Goal: Task Accomplishment & Management: Use online tool/utility

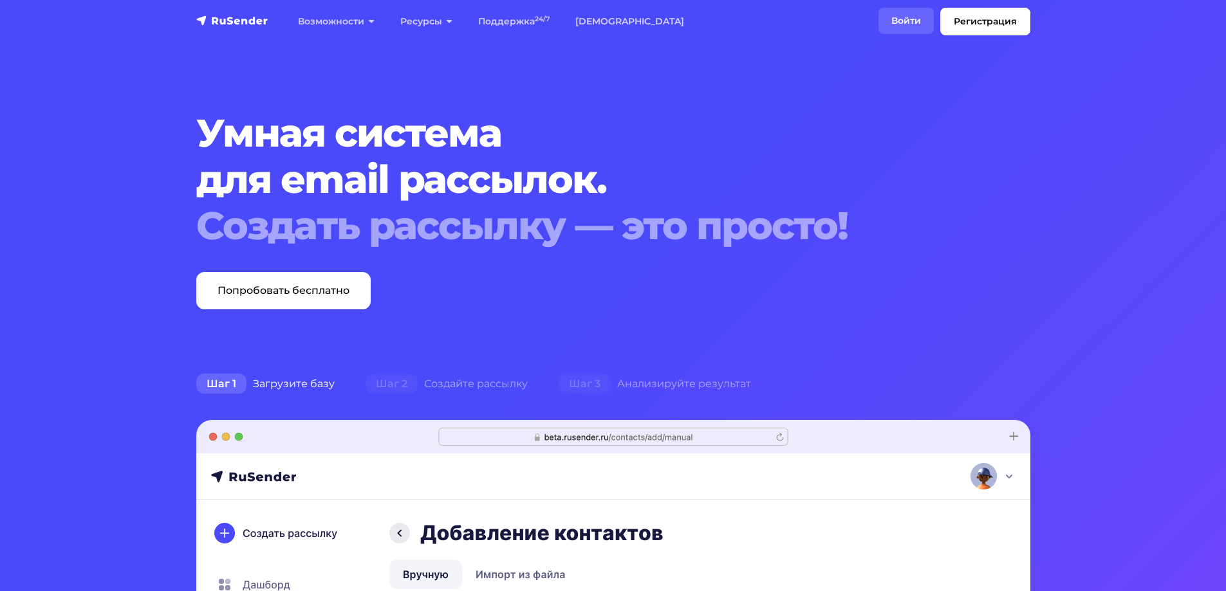
click at [912, 26] on link "Войти" at bounding box center [905, 21] width 55 height 26
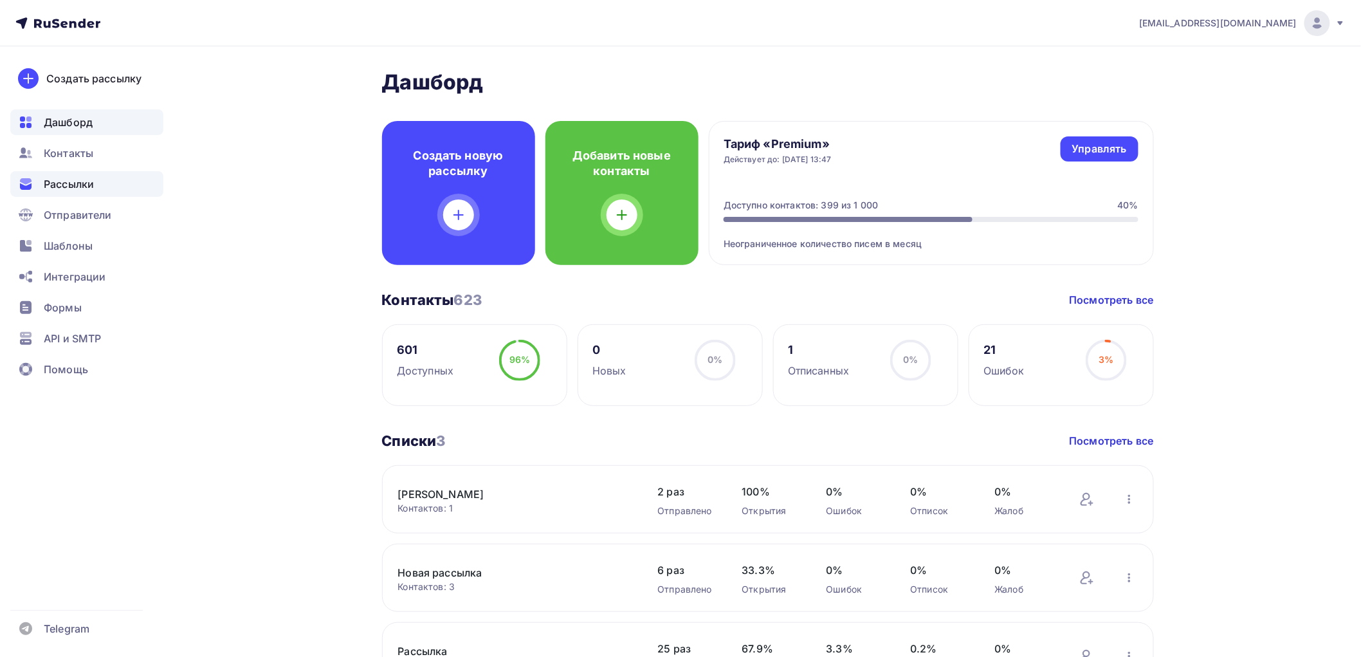
click at [64, 183] on span "Рассылки" at bounding box center [69, 183] width 50 height 15
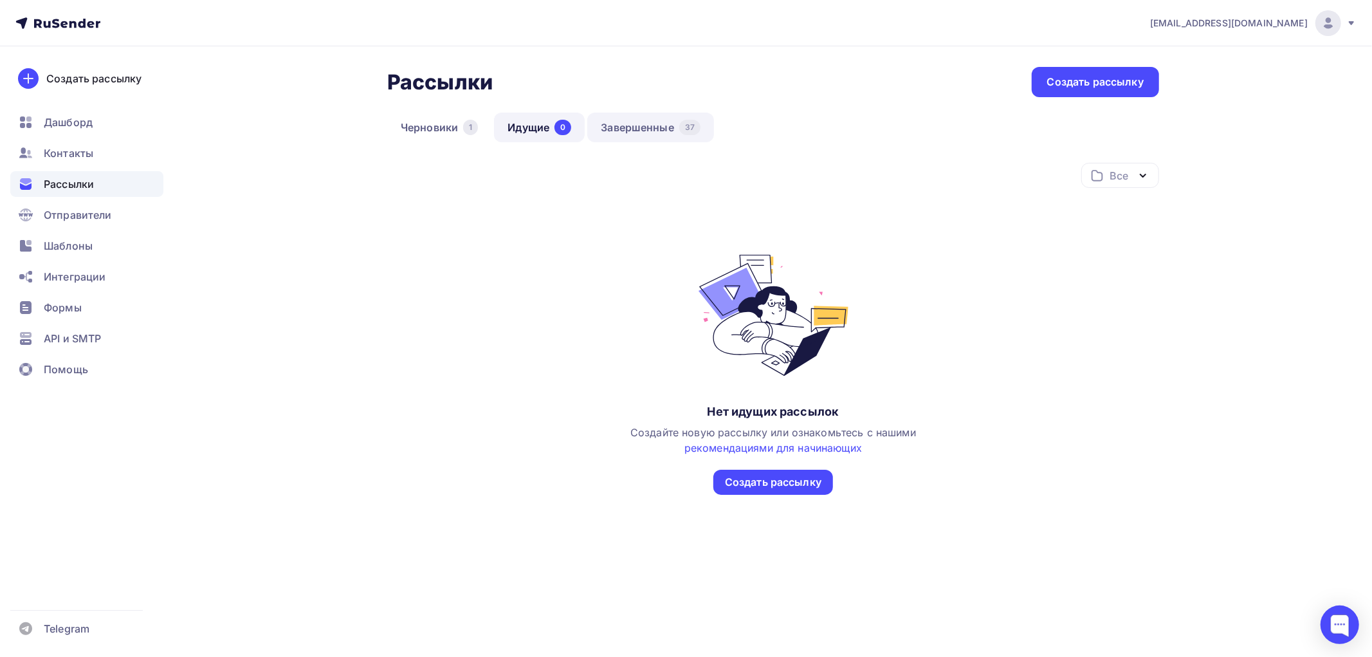
click at [637, 129] on link "Завершенные 37" at bounding box center [650, 128] width 127 height 30
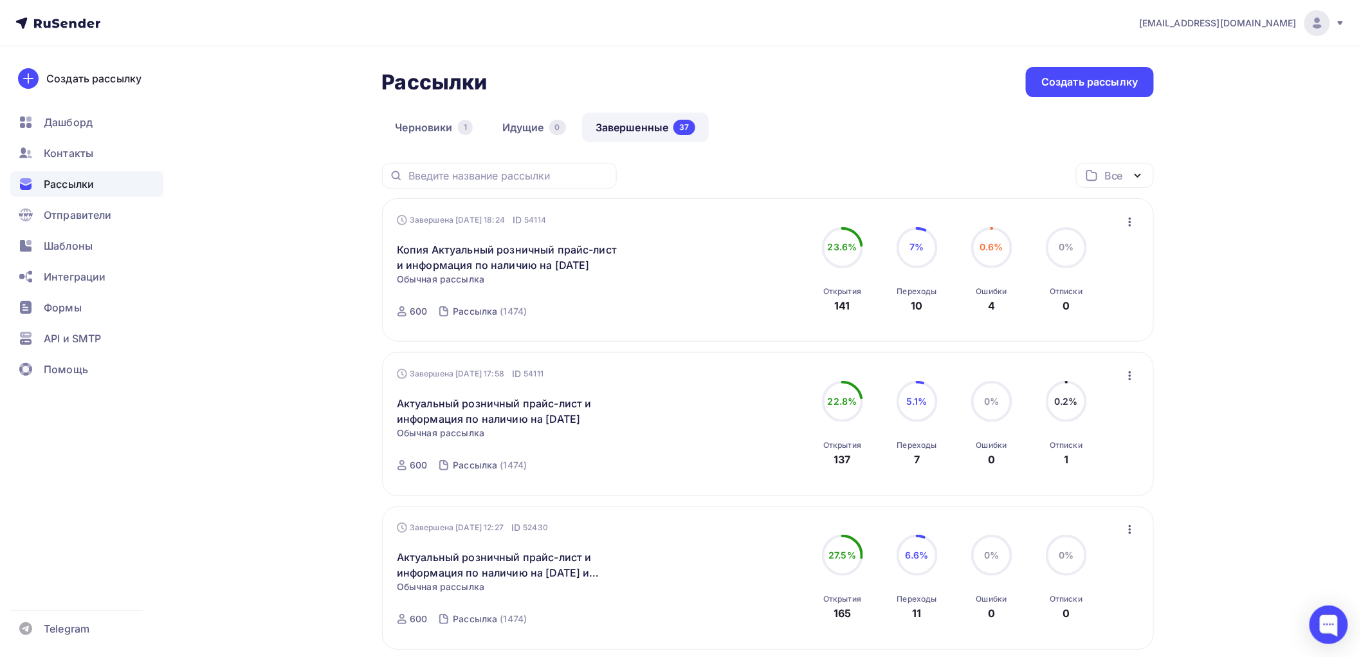
click at [1134, 219] on icon "button" at bounding box center [1130, 221] width 15 height 15
click at [1071, 308] on div "Копировать в новую" at bounding box center [1072, 306] width 132 height 15
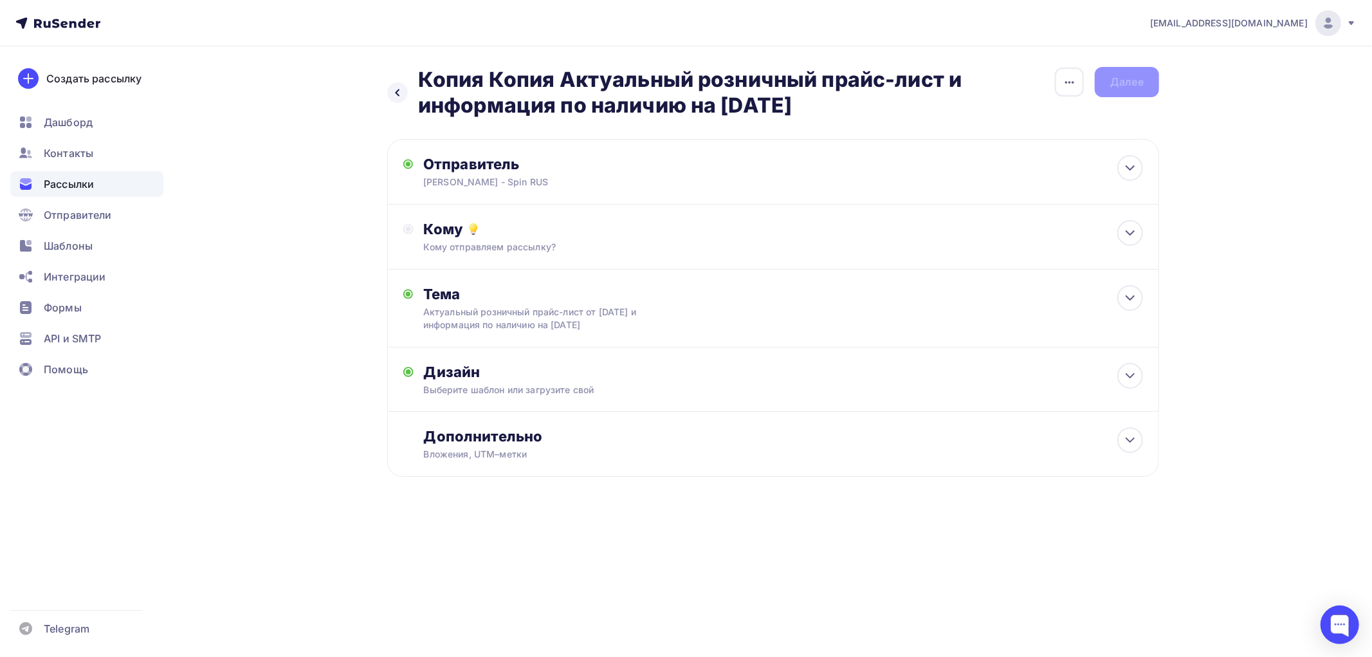
click at [488, 73] on h2 "Копия Копия Актуальный розничный прайс-лист и информация по наличию на 30.07.20…" at bounding box center [736, 92] width 636 height 51
drag, startPoint x: 557, startPoint y: 76, endPoint x: 396, endPoint y: 73, distance: 160.9
click at [396, 73] on div "Назад Копия Копия Актуальный розничный прайс-лист и информация по наличию на 30…" at bounding box center [720, 92] width 667 height 51
click at [1063, 86] on icon "button" at bounding box center [1069, 82] width 15 height 15
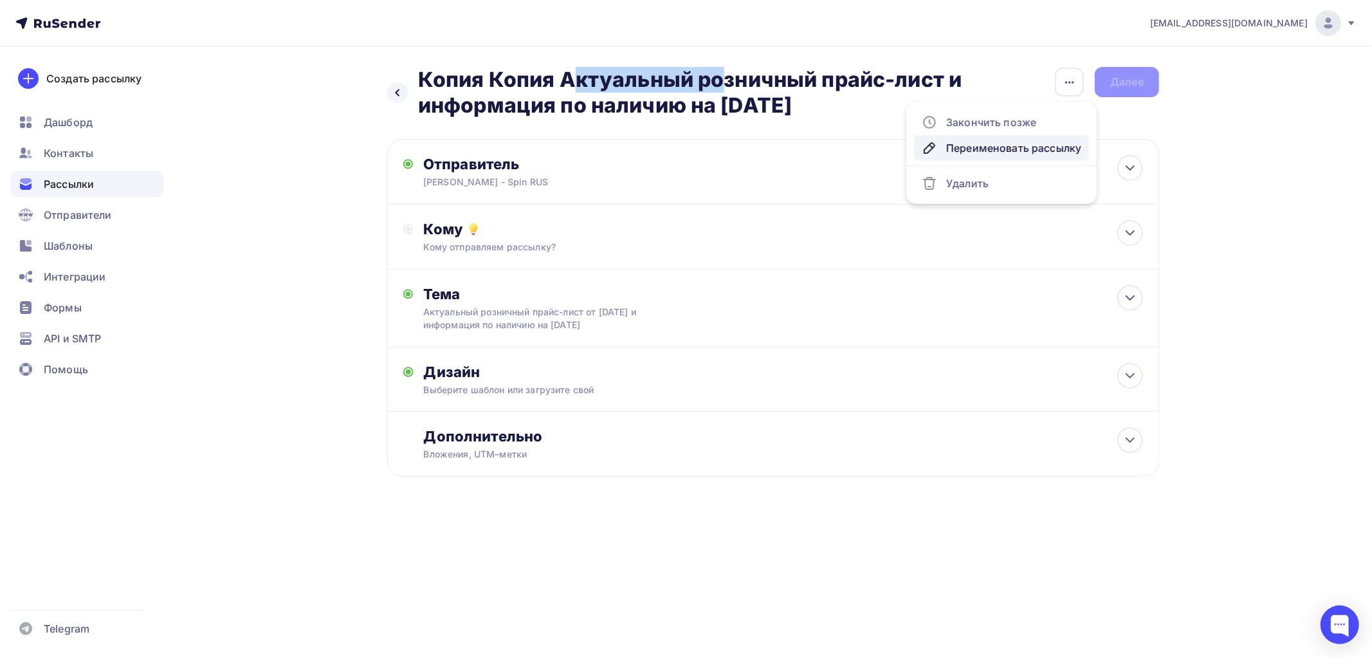
click at [978, 153] on div "Переименовать рассылку" at bounding box center [1002, 147] width 160 height 15
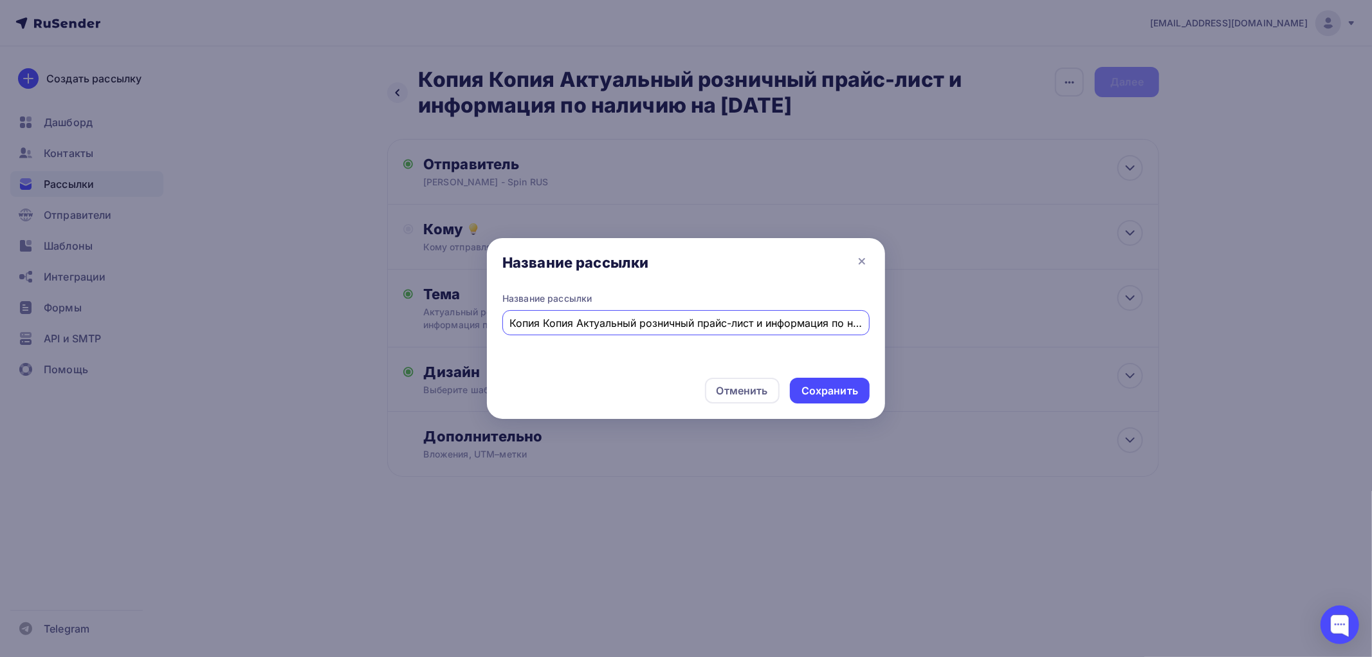
drag, startPoint x: 567, startPoint y: 324, endPoint x: 449, endPoint y: 317, distance: 117.9
click at [449, 317] on div "Название рассылки Название рассылки Копия Копия Актуальный розничный прайс-лист…" at bounding box center [686, 328] width 1372 height 657
click at [552, 327] on input "Копия Копия Актуальный розничный прайс-лист и информация по наличию на 30.07.20…" at bounding box center [686, 322] width 353 height 15
drag, startPoint x: 576, startPoint y: 320, endPoint x: 470, endPoint y: 317, distance: 105.6
click at [470, 317] on div "Название рассылки Название рассылки Копия Копия Актуальный розничный прайс-лист…" at bounding box center [686, 328] width 1372 height 657
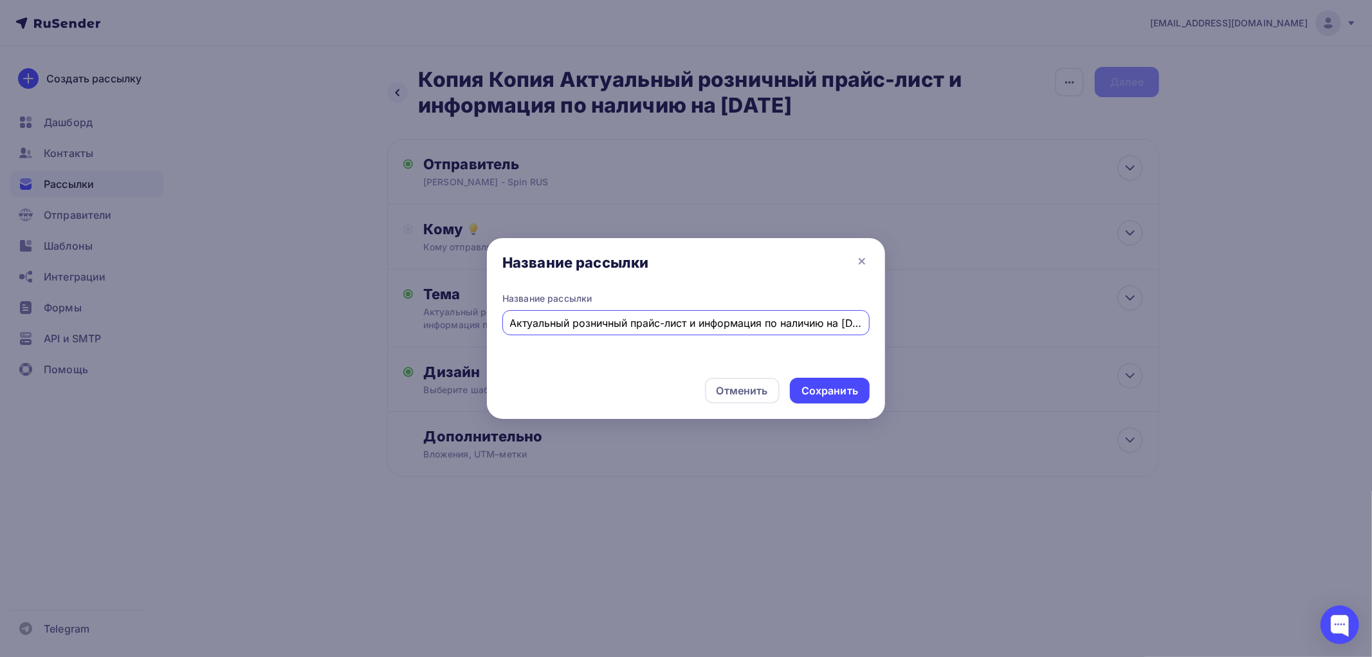
scroll to position [0, 36]
drag, startPoint x: 807, startPoint y: 317, endPoint x: 915, endPoint y: 320, distance: 107.5
click at [915, 320] on div "Название рассылки Название рассылки Актуальный розничный прайс-лист и информаци…" at bounding box center [686, 328] width 1372 height 657
click at [815, 319] on input "Актуальный розничный прайс-лист и информация по наличию на [DATE]" at bounding box center [686, 322] width 353 height 15
click at [809, 322] on input "Актуальный розничный прайс-лист и информация по наличию на [DATE]" at bounding box center [686, 322] width 353 height 15
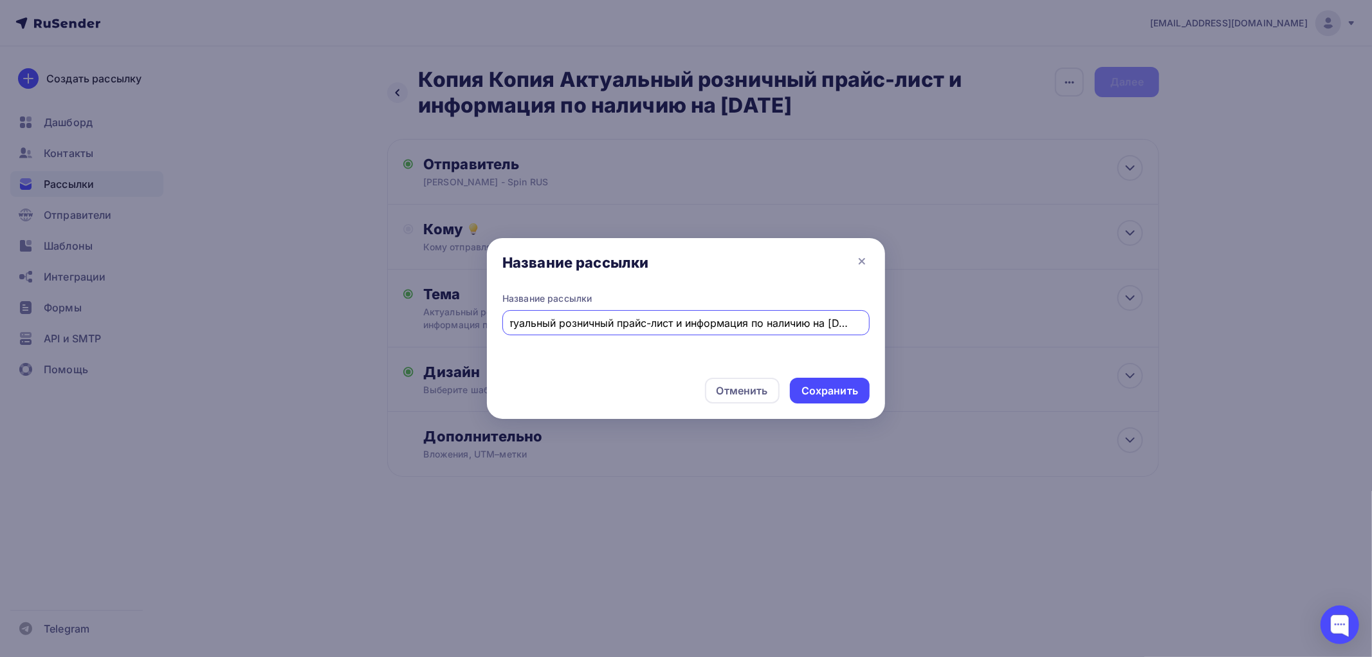
click at [828, 315] on input "Актуальный розничный прайс-лист и информация по наличию на [DATE]" at bounding box center [686, 322] width 353 height 15
click at [808, 320] on input "Актуальный розничный прайс-лист и информация по наличию на [DATE]" at bounding box center [686, 322] width 353 height 15
type input "Актуальный розничный прайс-лист и информация по наличию на [DATE]"
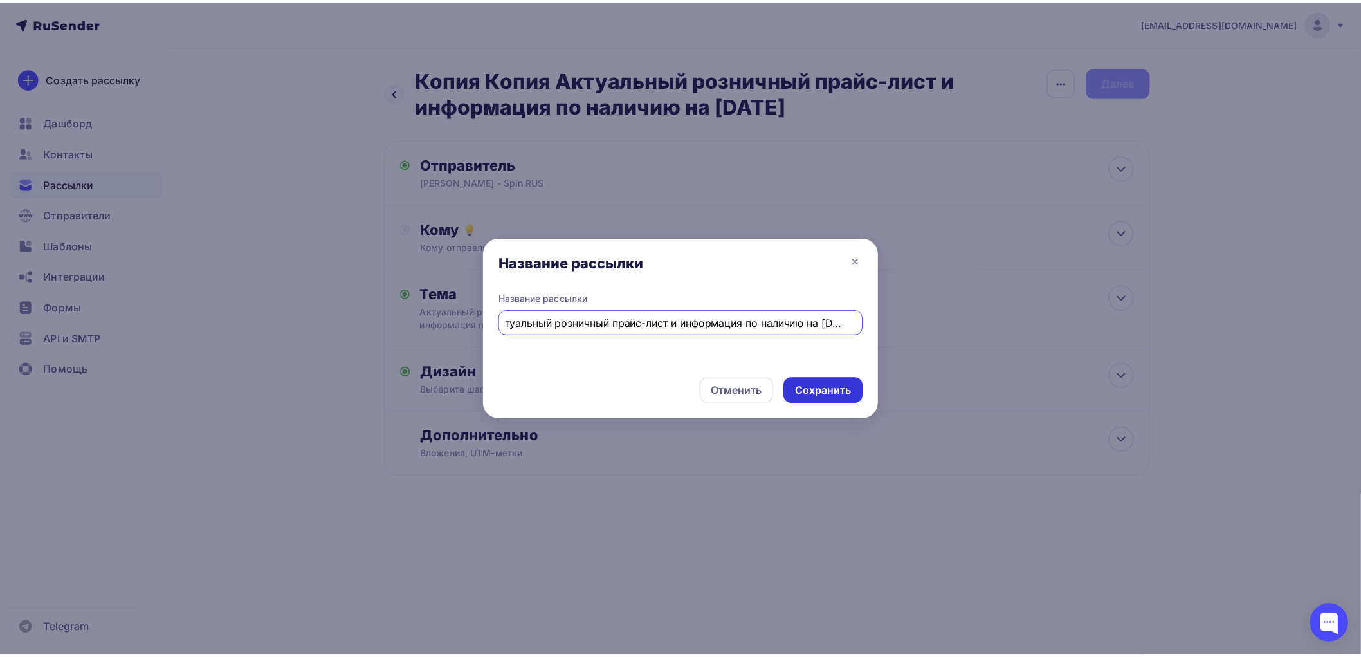
scroll to position [0, 0]
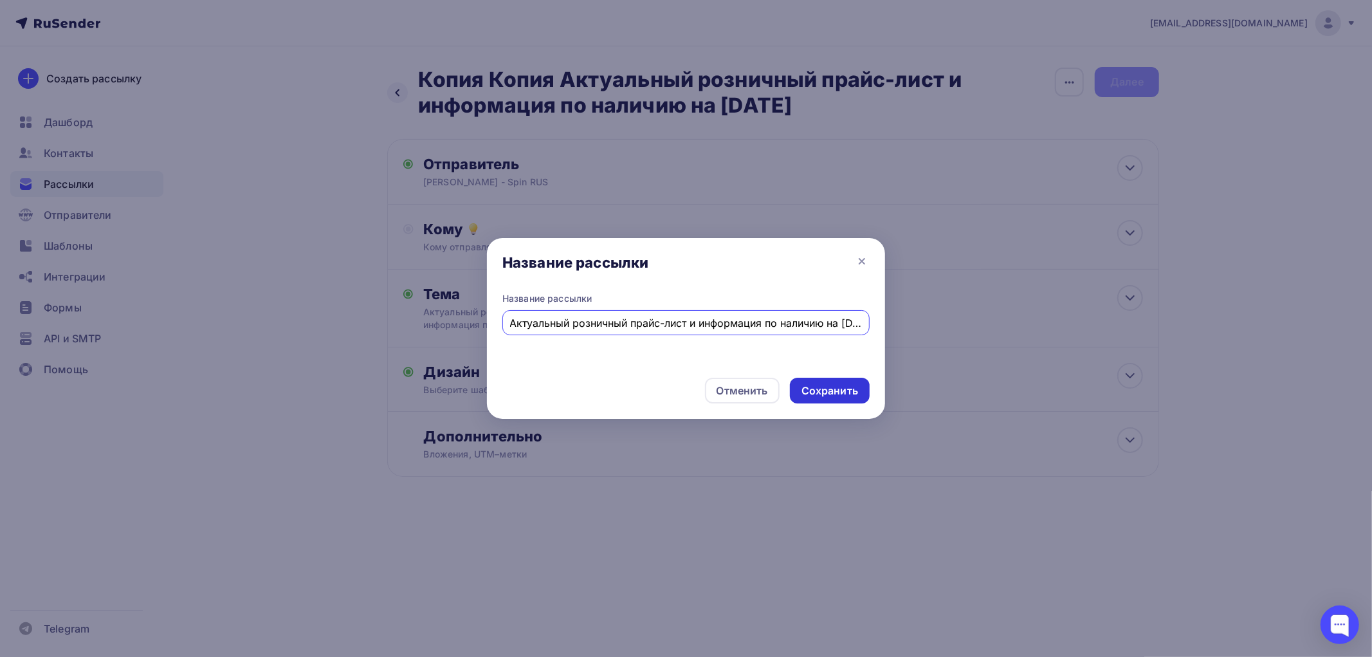
click at [832, 387] on div "Сохранить" at bounding box center [830, 390] width 57 height 15
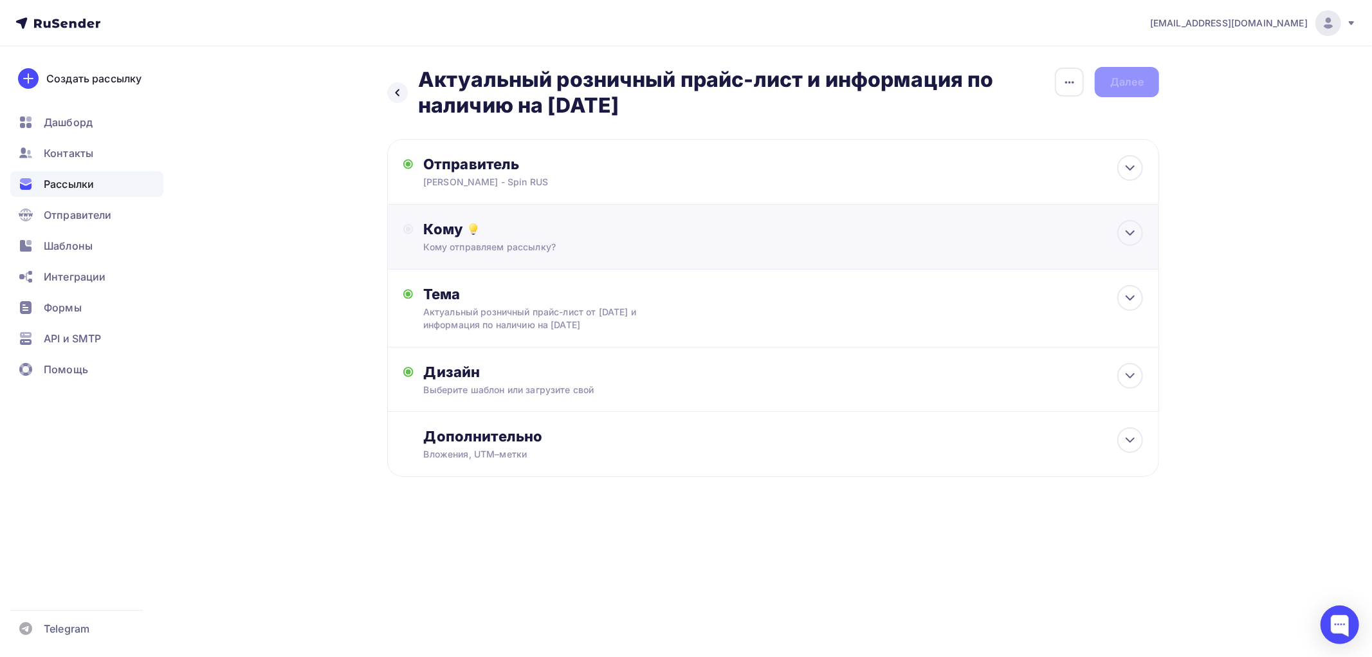
click at [548, 246] on div "Кому отправляем рассылку?" at bounding box center [748, 247] width 648 height 13
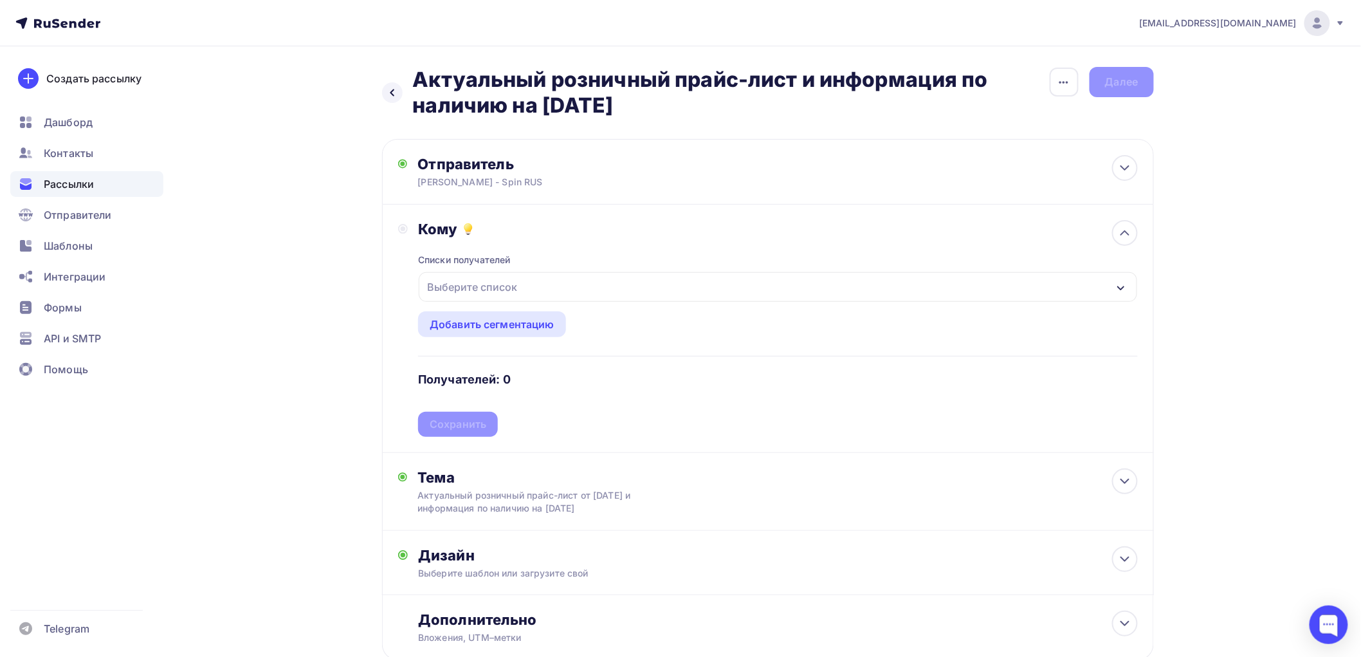
click at [516, 290] on div "Выберите список" at bounding box center [472, 286] width 100 height 23
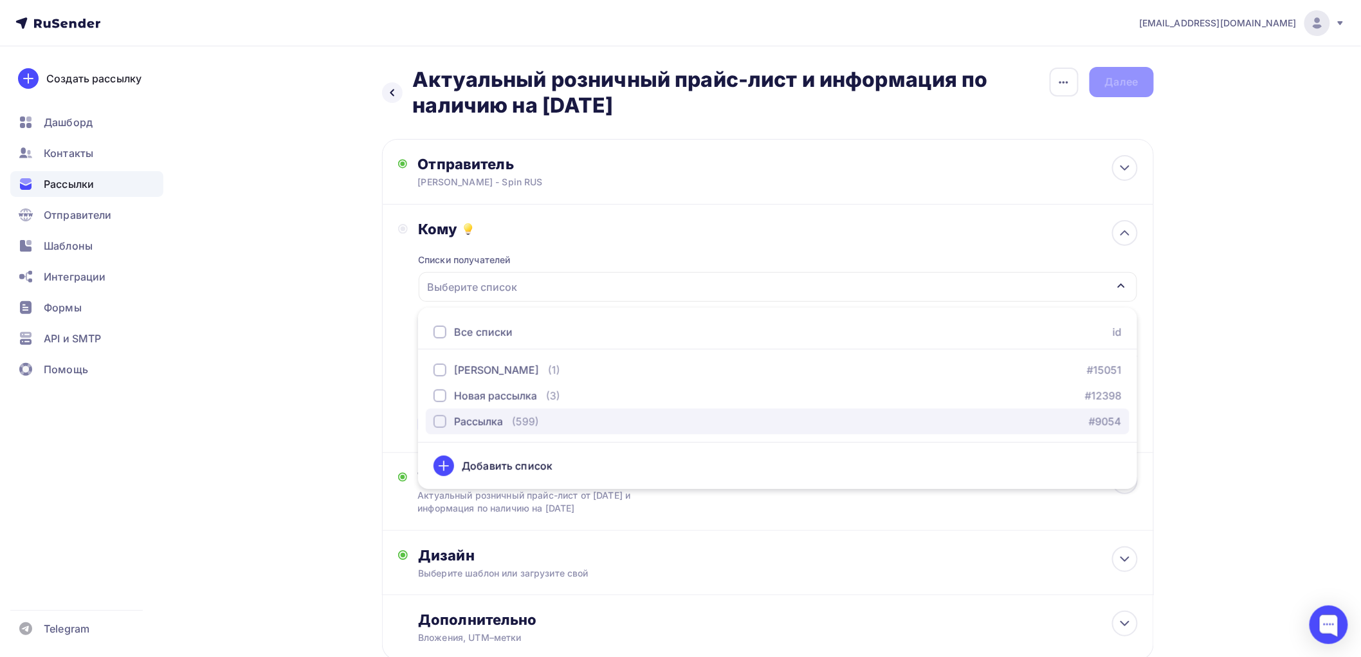
click at [484, 419] on div "Рассылка" at bounding box center [478, 421] width 49 height 15
click at [738, 499] on div "Тема Актуальный розничный прайс-лист от 15.07.2025 и информация по наличию на 3…" at bounding box center [768, 492] width 772 height 78
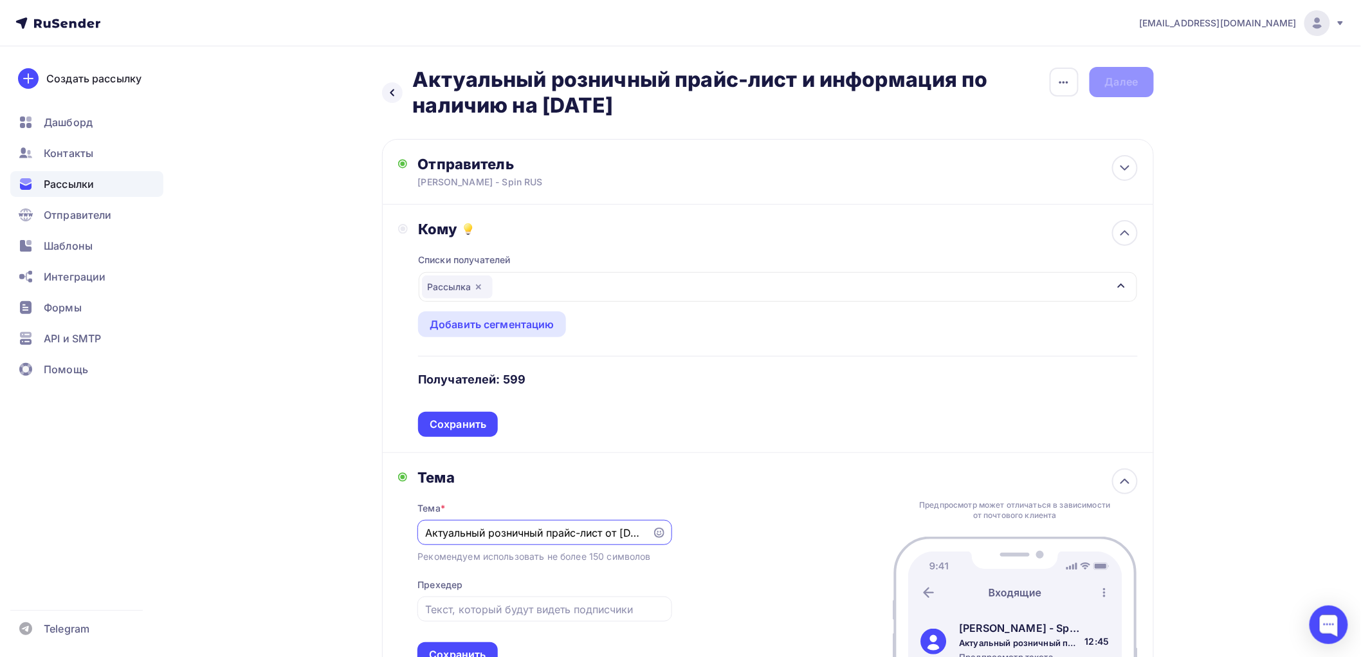
scroll to position [0, 237]
click at [479, 421] on div "Сохранить" at bounding box center [458, 424] width 57 height 15
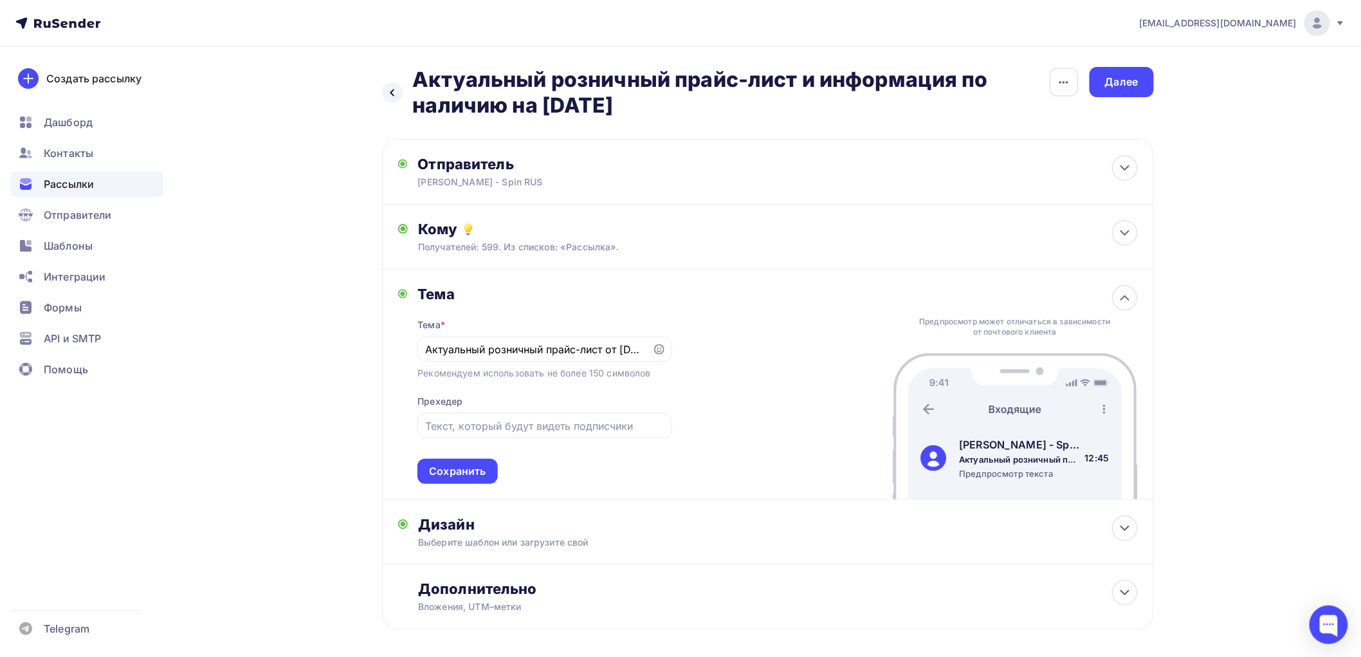
scroll to position [55, 0]
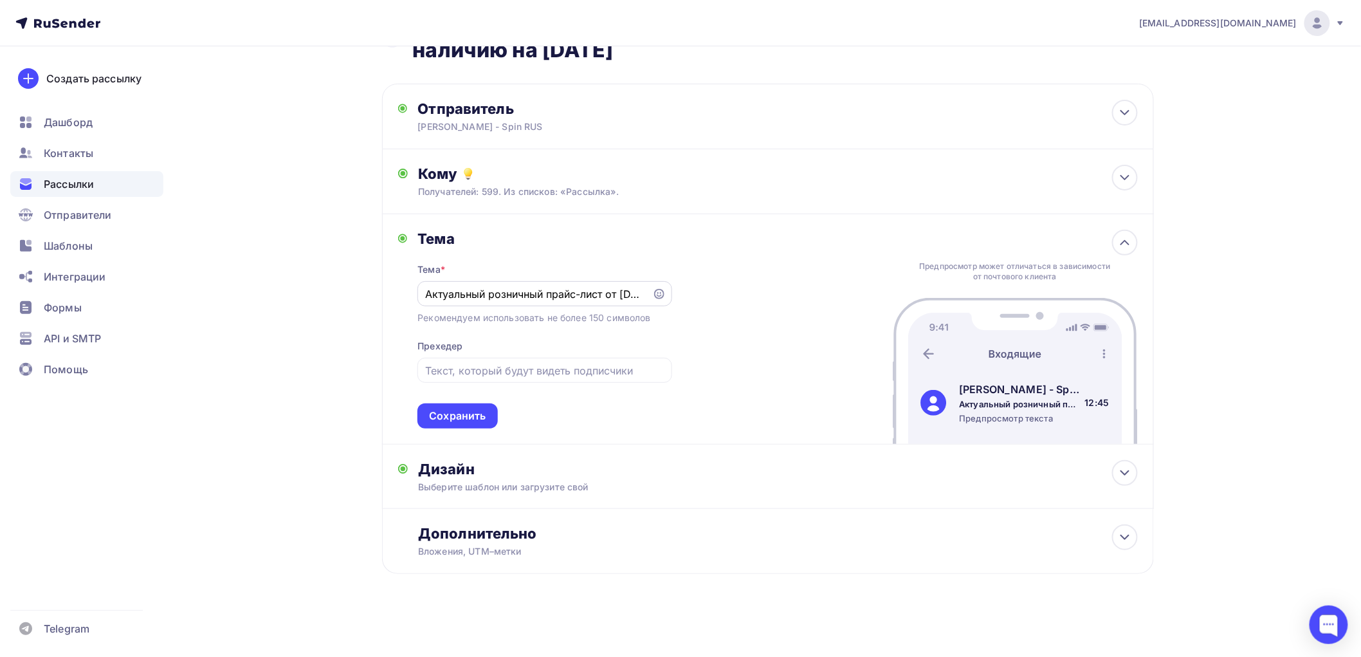
click at [534, 301] on div "Актуальный розничный прайс-лист от 15.07.2025 и информация по наличию на 30.07.…" at bounding box center [545, 293] width 254 height 25
drag, startPoint x: 537, startPoint y: 293, endPoint x: 589, endPoint y: 293, distance: 52.1
click at [589, 293] on input "Актуальный розничный прайс-лист от 15.07.2025 и информация по наличию на 30.07.…" at bounding box center [535, 293] width 220 height 15
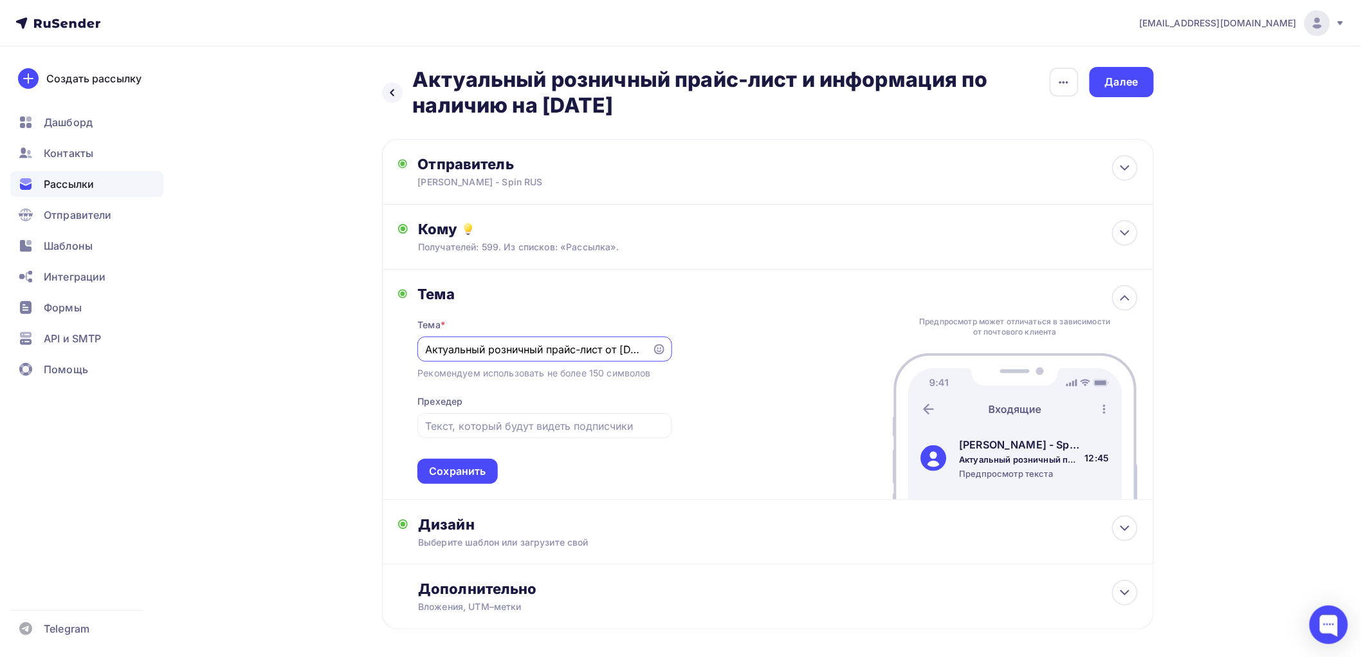
click at [584, 352] on input "Актуальный розничный прайс-лист от 15.07.2025 и информация по наличию на 30.07.…" at bounding box center [535, 349] width 220 height 15
drag, startPoint x: 609, startPoint y: 348, endPoint x: 567, endPoint y: 350, distance: 41.2
click at [567, 350] on input "Актуальный розничный прайс-лист от 15.07.2025 и информация по наличию на 30.07.…" at bounding box center [535, 349] width 220 height 15
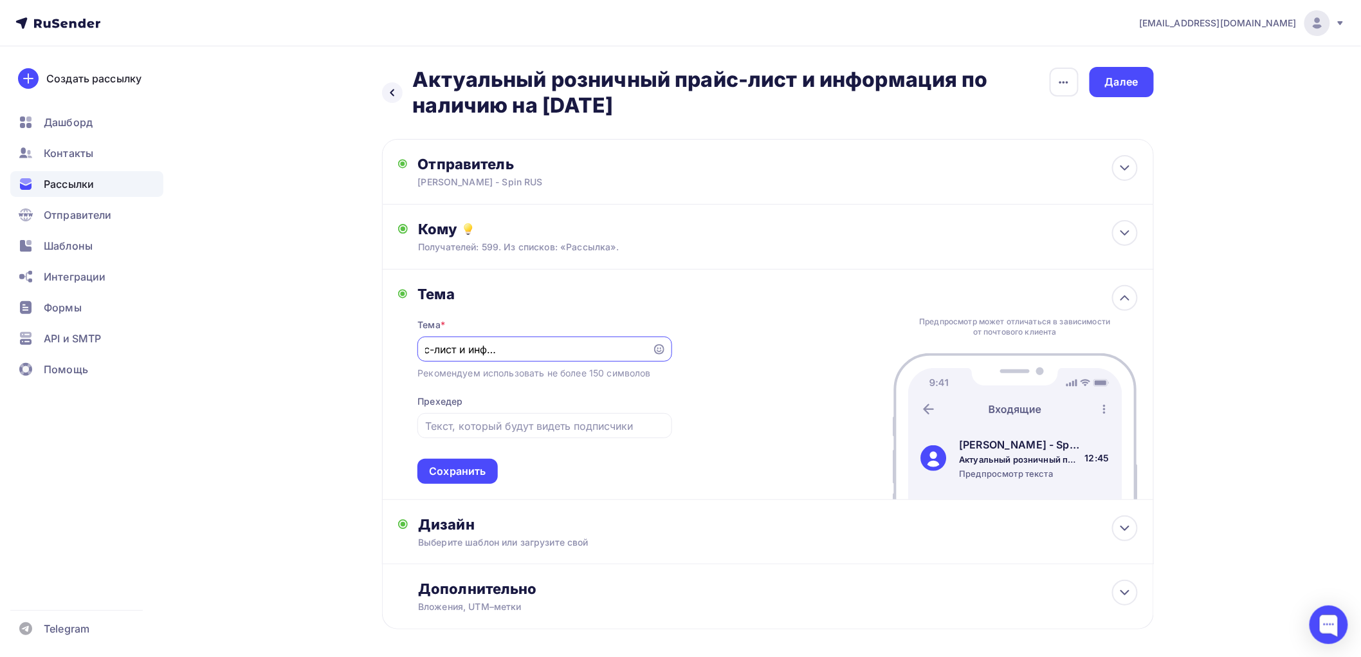
drag, startPoint x: 602, startPoint y: 349, endPoint x: 652, endPoint y: 351, distance: 50.2
click at [652, 351] on div "Актуальный розничный прайс-лист и информация по наличию на [DATE]" at bounding box center [545, 348] width 254 height 25
click at [595, 346] on input "Актуальный розничный прайс-лист и информация по наличию на [DATE]" at bounding box center [535, 349] width 220 height 15
type input "Актуальный розничный прайс-лист и информация по наличию на [DATE]"
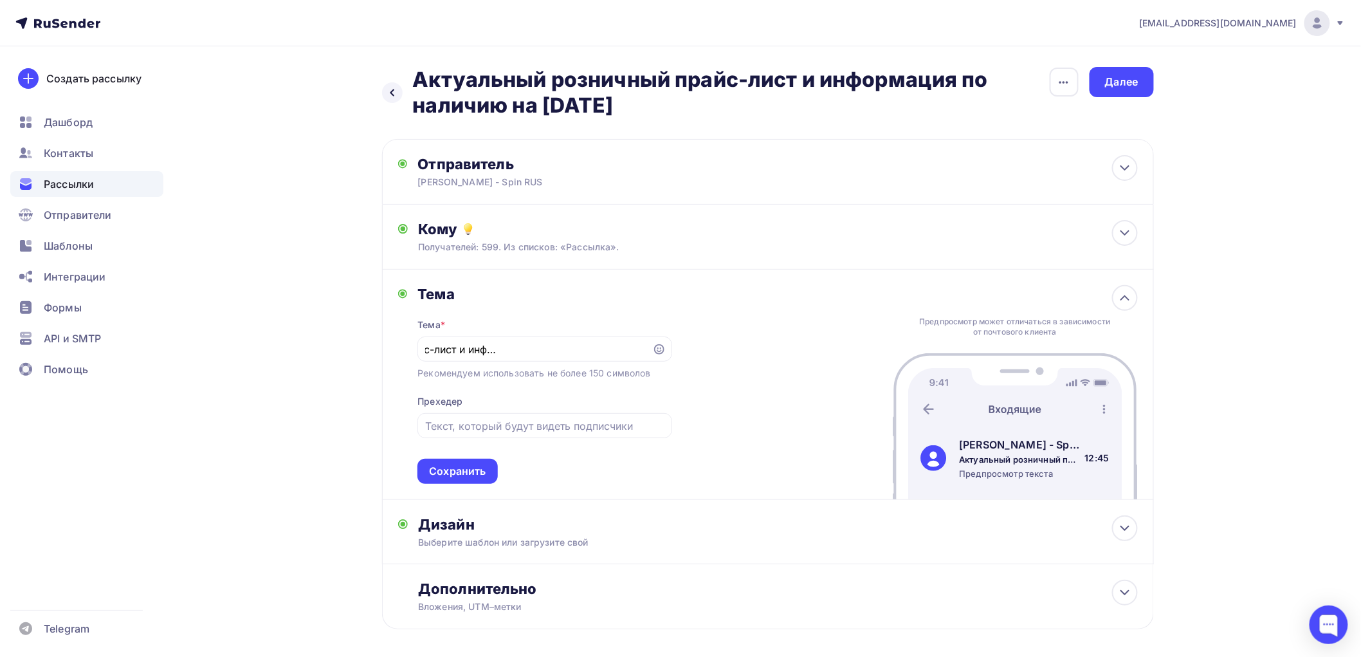
scroll to position [0, 0]
click at [750, 367] on div "Тема Тема * Актуальный розничный прайс-лист и информация по наличию на 12.08.20…" at bounding box center [768, 385] width 772 height 230
click at [478, 470] on div "Сохранить" at bounding box center [457, 471] width 57 height 15
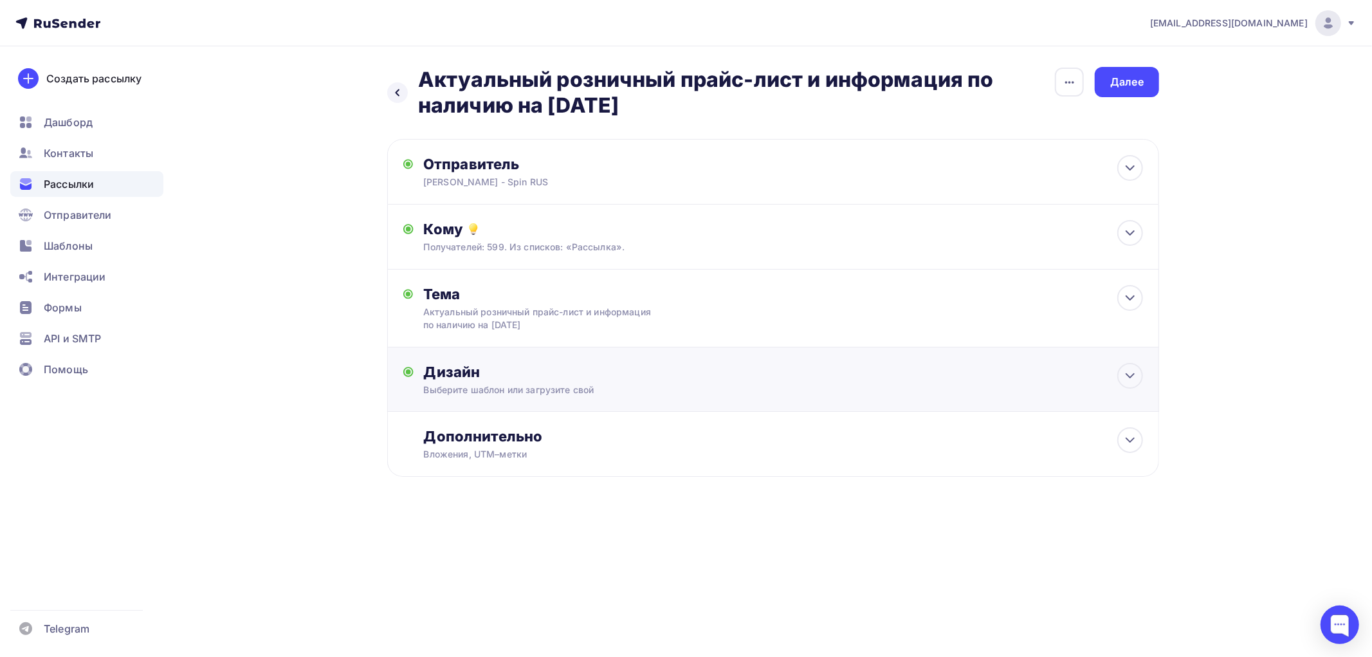
click at [542, 378] on div "Дизайн" at bounding box center [783, 372] width 719 height 18
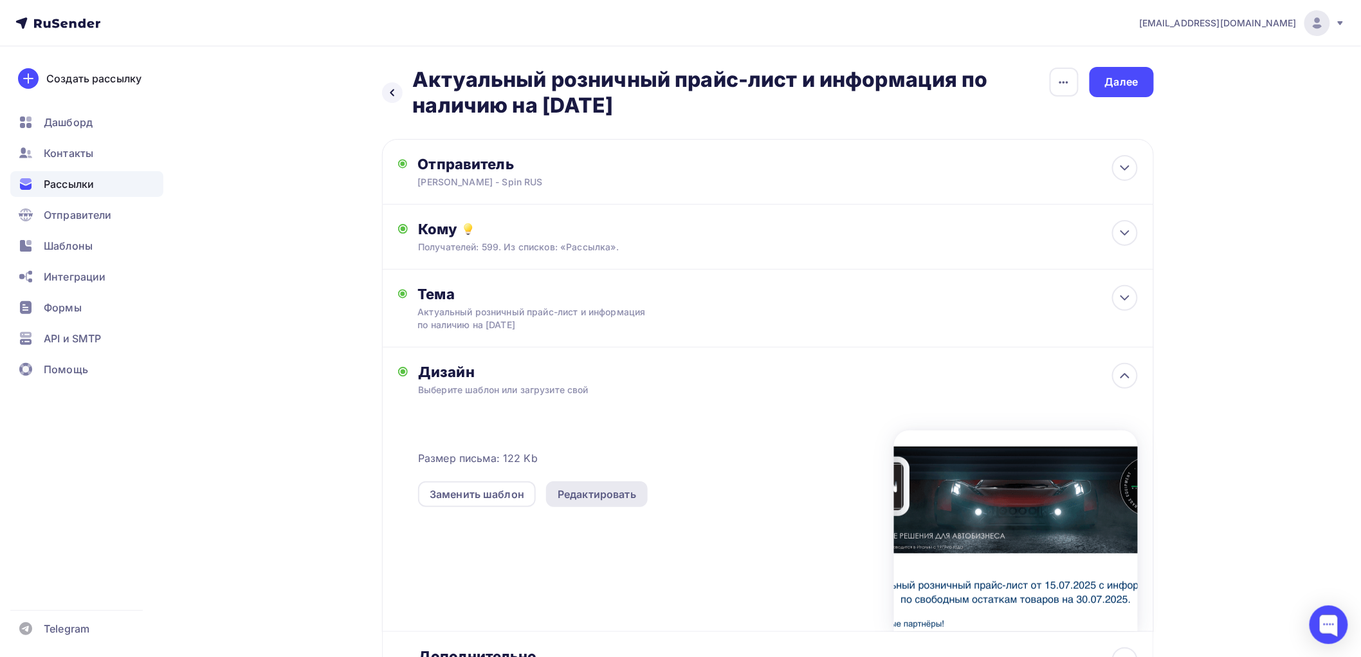
click at [605, 497] on div "Редактировать" at bounding box center [597, 493] width 78 height 15
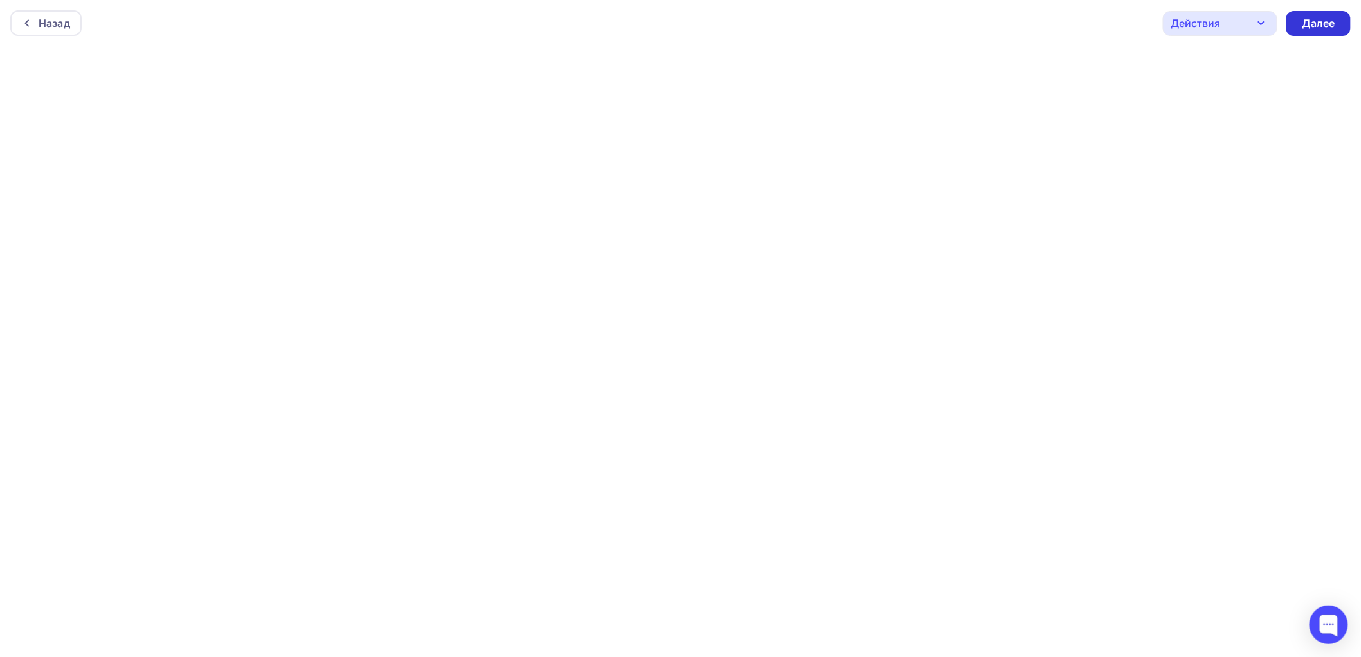
click at [1330, 20] on div "Далее" at bounding box center [1318, 23] width 33 height 15
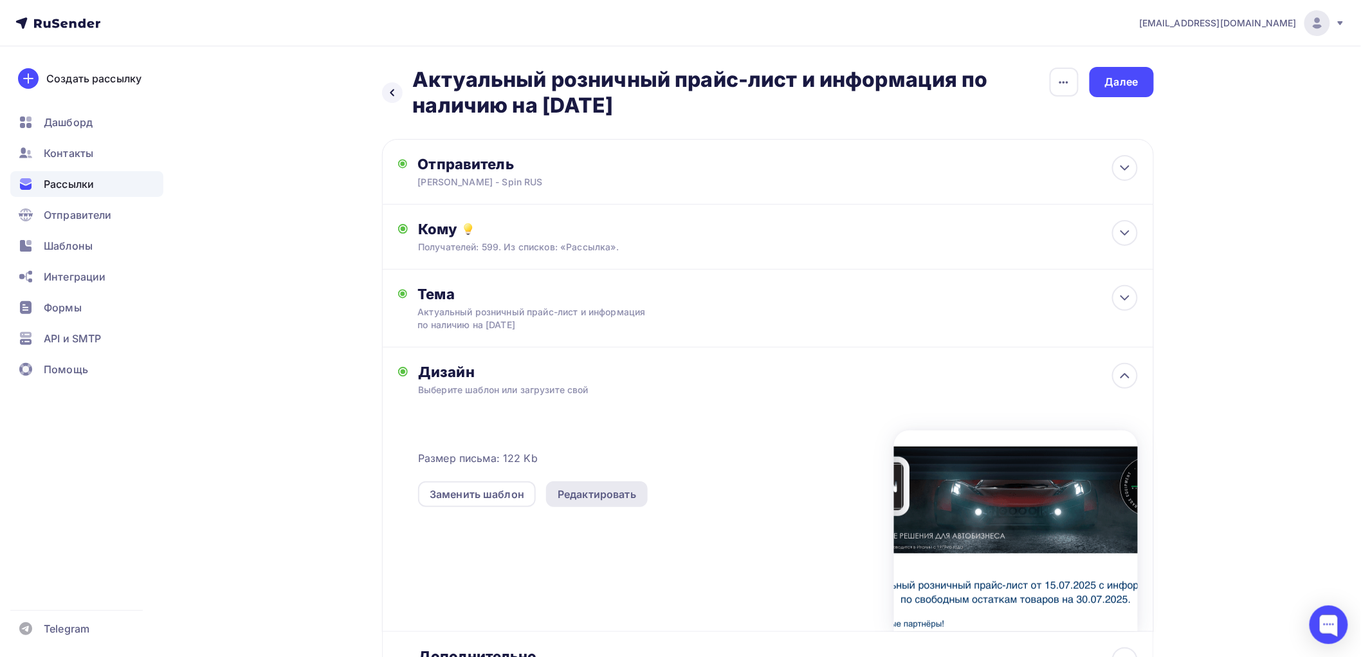
click at [602, 495] on div "Редактировать" at bounding box center [597, 493] width 78 height 15
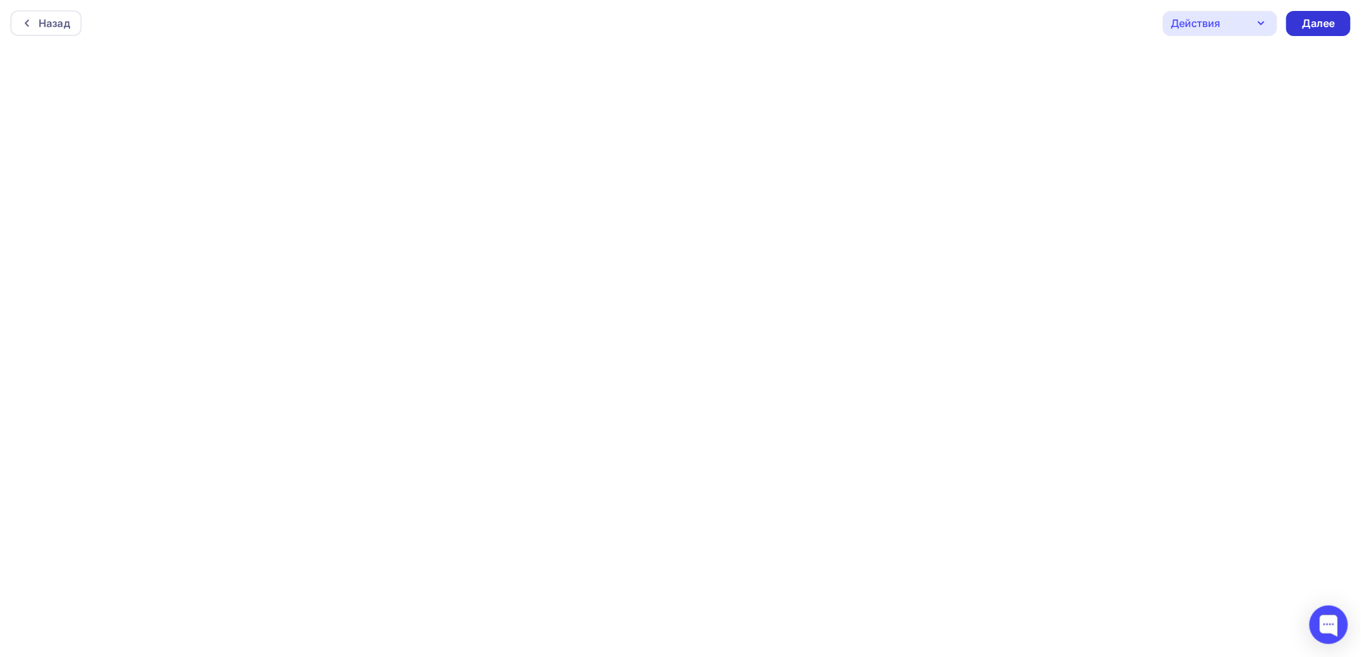
click at [1326, 24] on div "Далее" at bounding box center [1318, 23] width 33 height 15
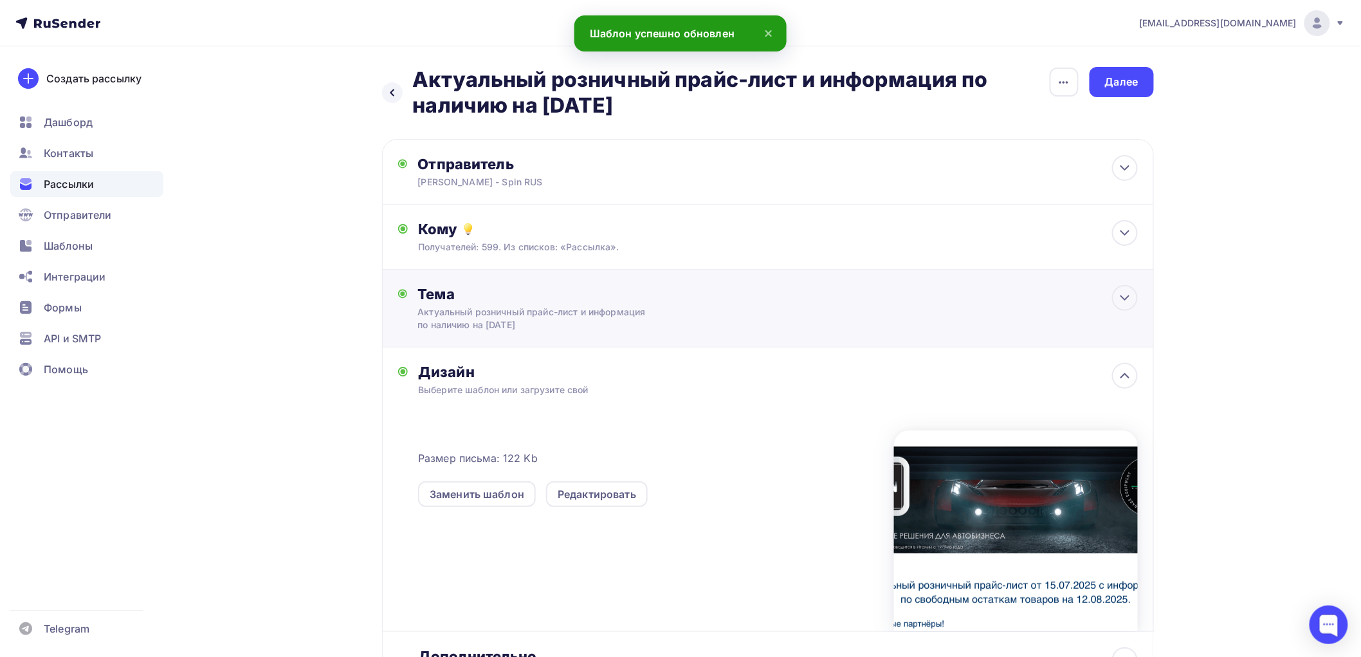
scroll to position [123, 0]
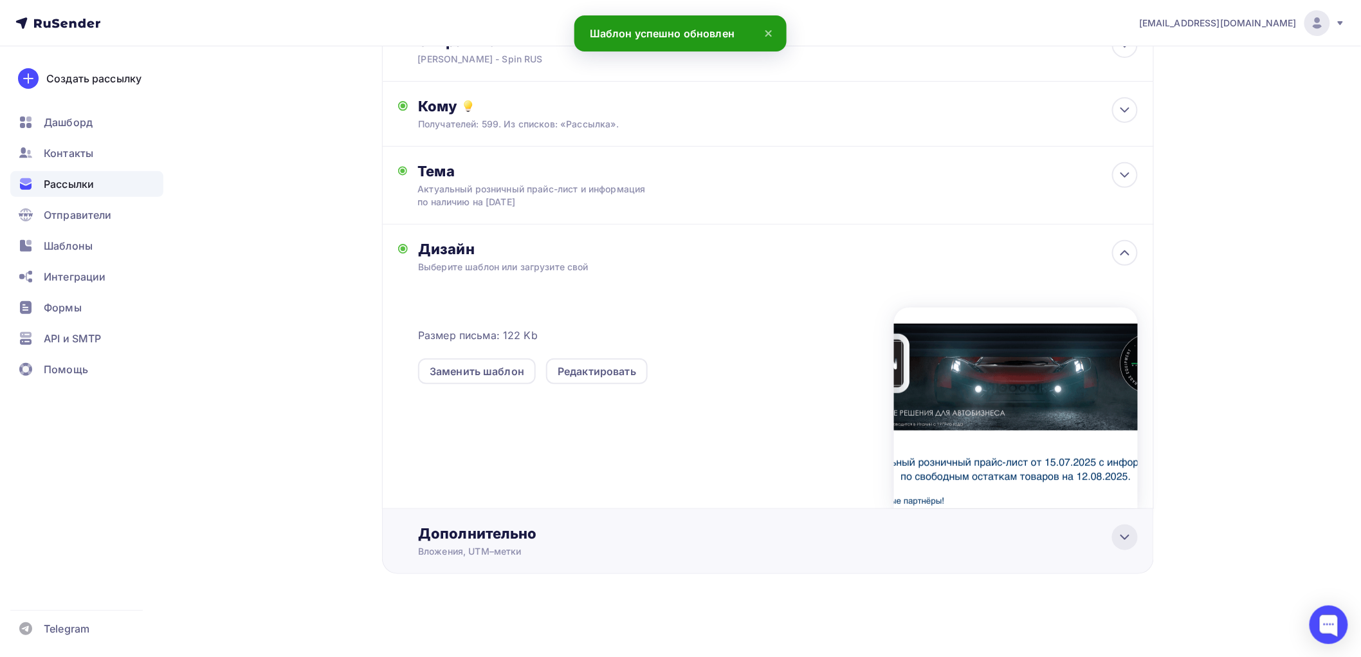
click at [1120, 542] on icon at bounding box center [1125, 536] width 15 height 15
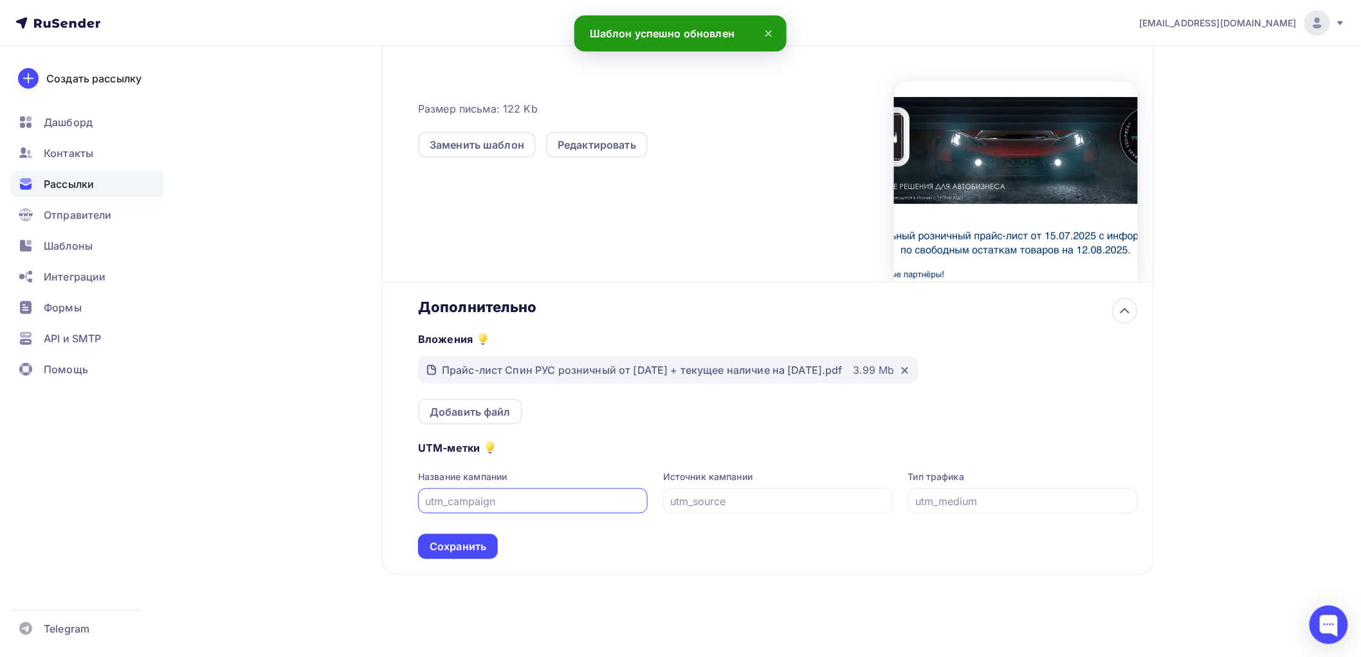
scroll to position [350, 0]
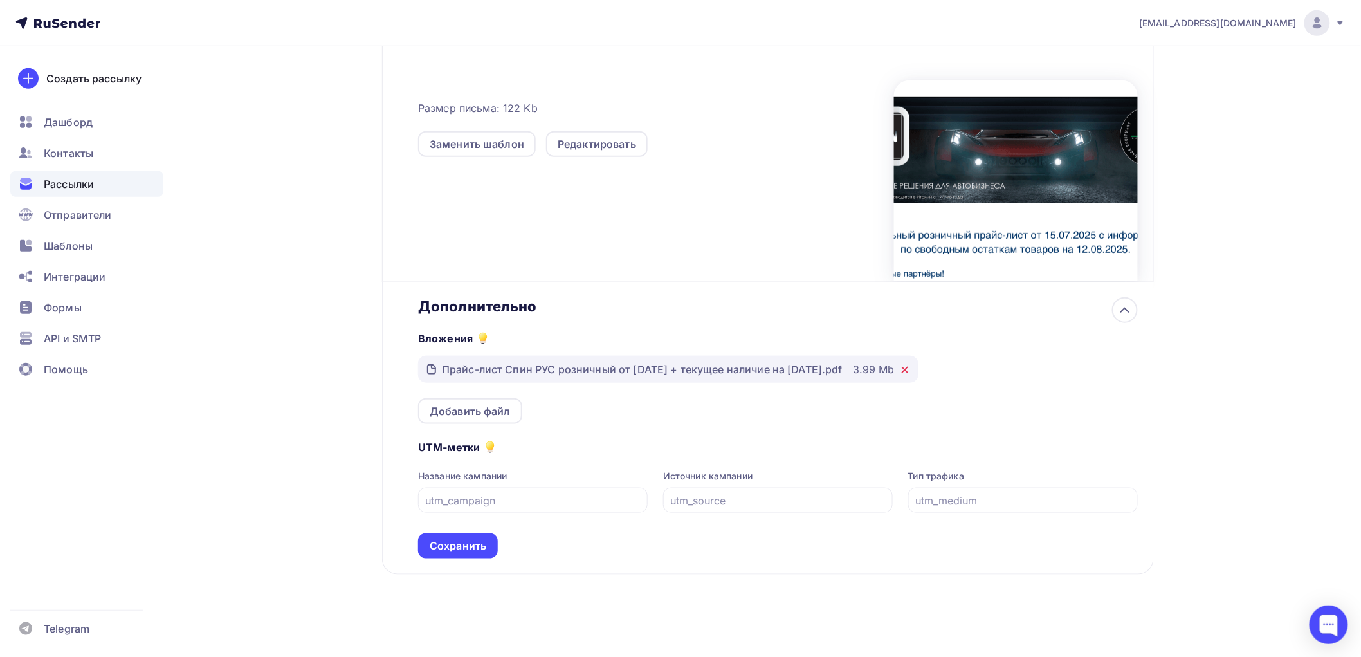
click at [910, 370] on icon at bounding box center [905, 370] width 10 height 10
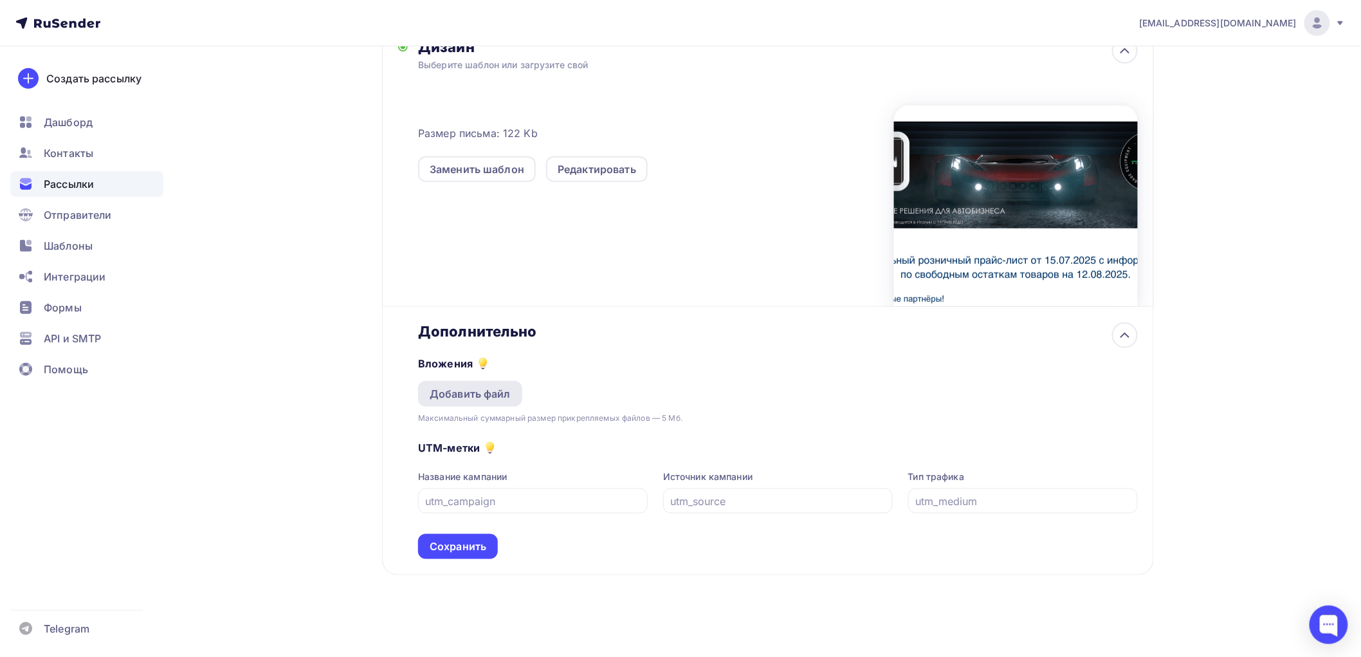
click at [468, 391] on div "Добавить файл" at bounding box center [470, 393] width 81 height 15
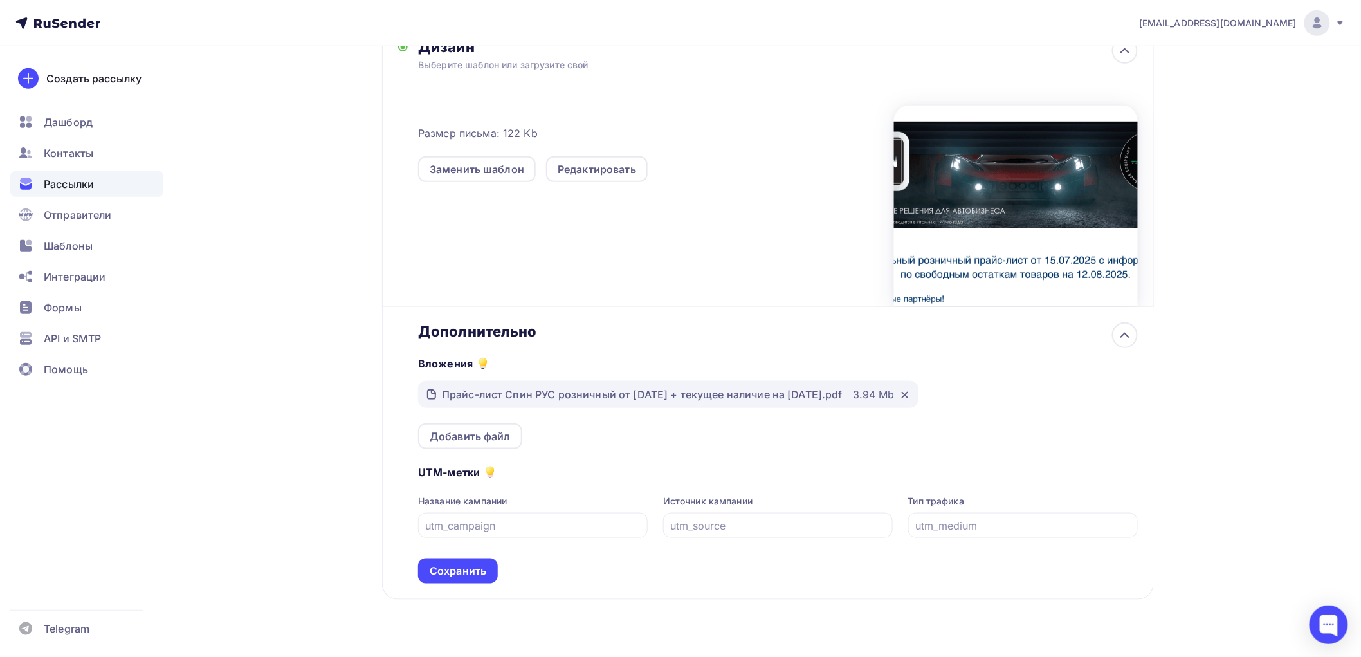
scroll to position [350, 0]
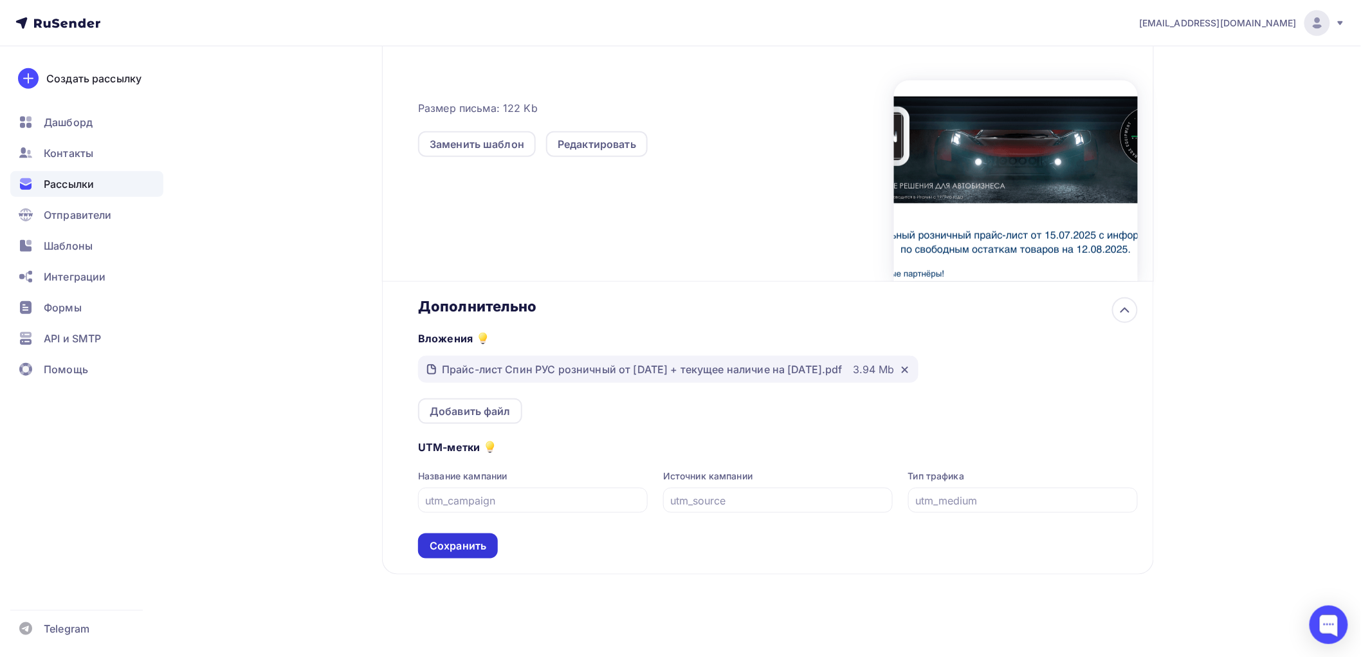
click at [470, 539] on div "Сохранить" at bounding box center [458, 546] width 57 height 15
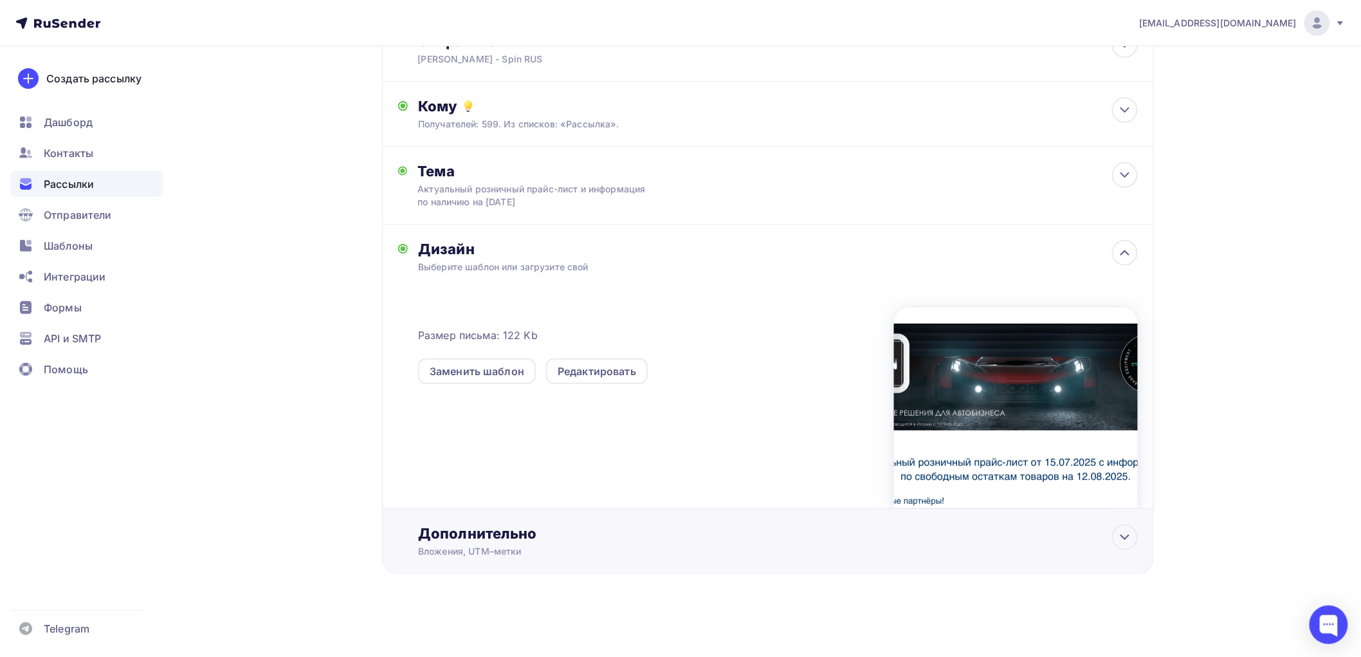
click at [695, 541] on div "Дополнительно" at bounding box center [777, 533] width 719 height 18
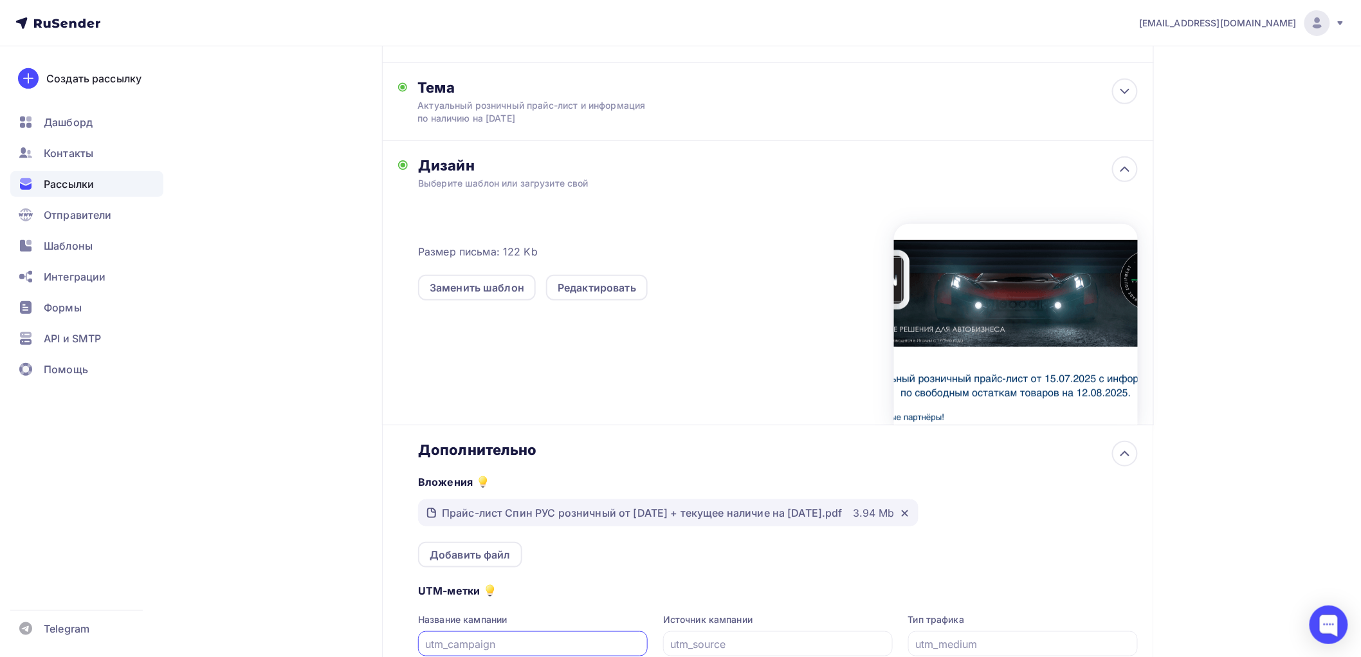
scroll to position [0, 0]
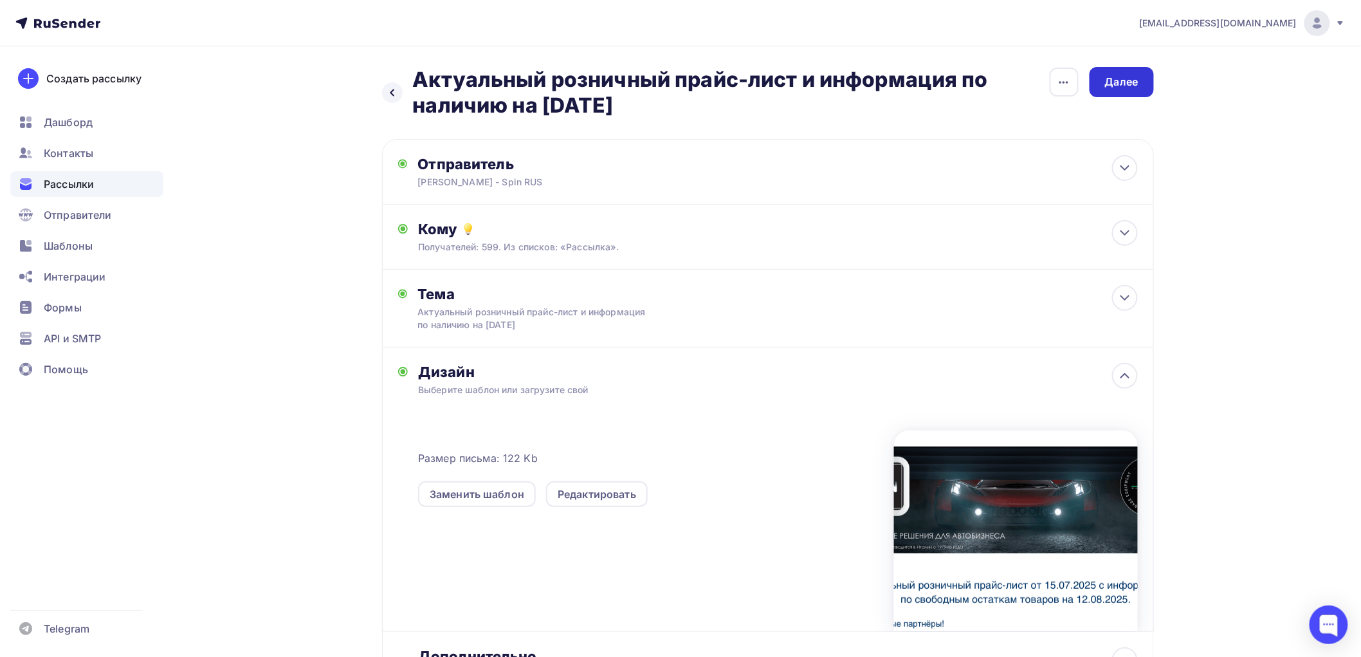
click at [1136, 77] on div "Далее" at bounding box center [1121, 82] width 33 height 15
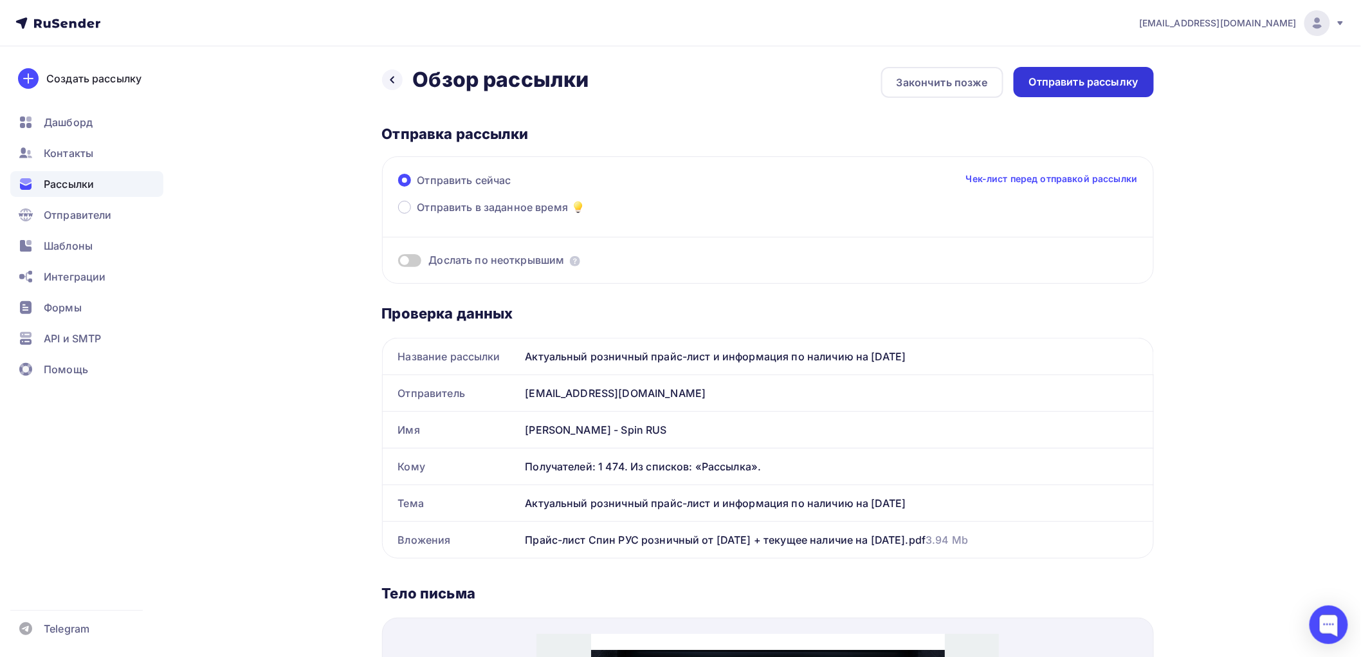
click at [1095, 80] on div "Отправить рассылку" at bounding box center [1083, 82] width 109 height 15
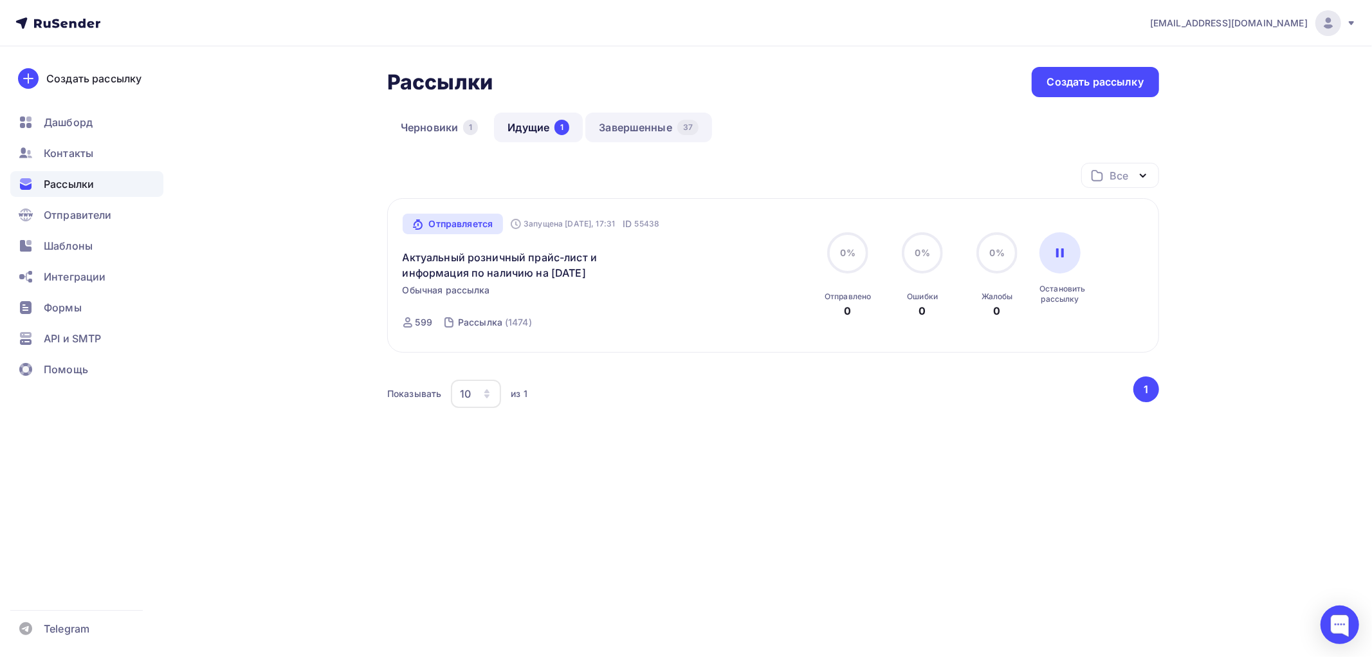
click at [621, 125] on link "Завершенные 37" at bounding box center [648, 128] width 127 height 30
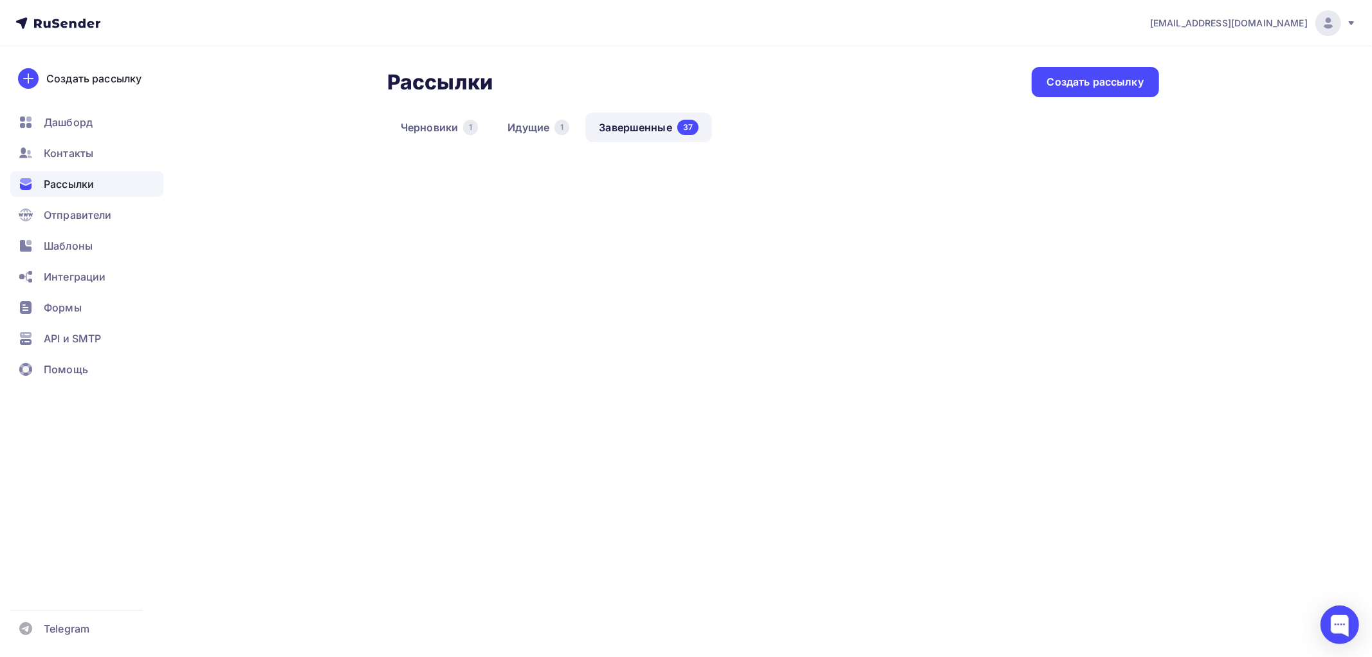
click at [524, 129] on link "Идущие 1" at bounding box center [538, 128] width 89 height 30
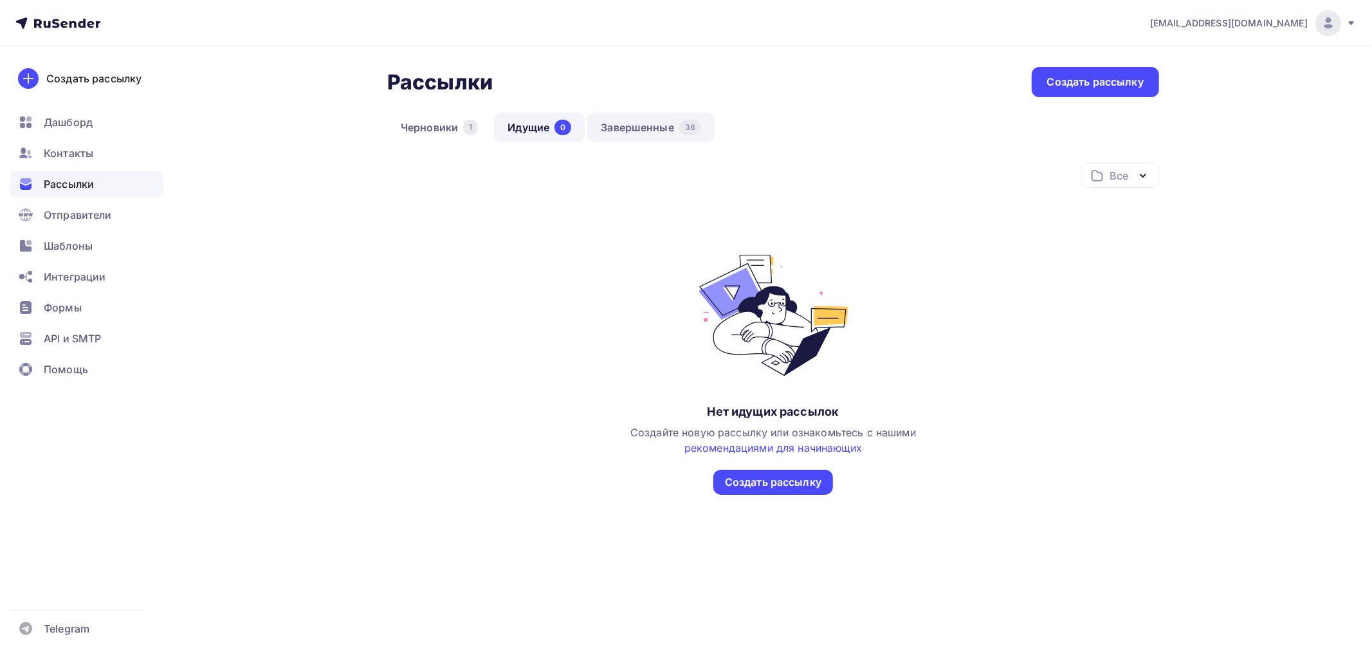
click at [635, 127] on link "Завершенные 38" at bounding box center [650, 128] width 127 height 30
